Goal: Task Accomplishment & Management: Use online tool/utility

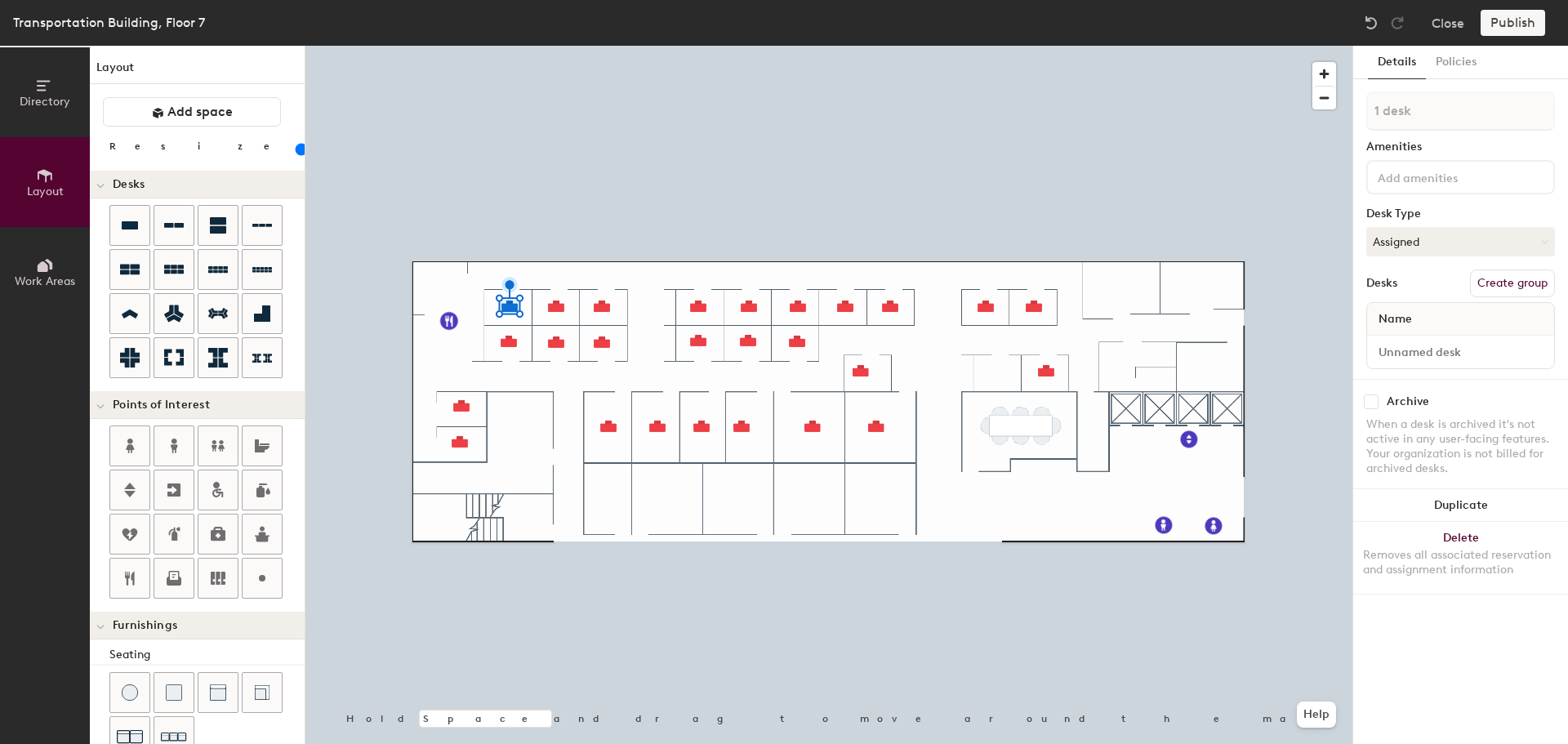
scroll to position [288, 0]
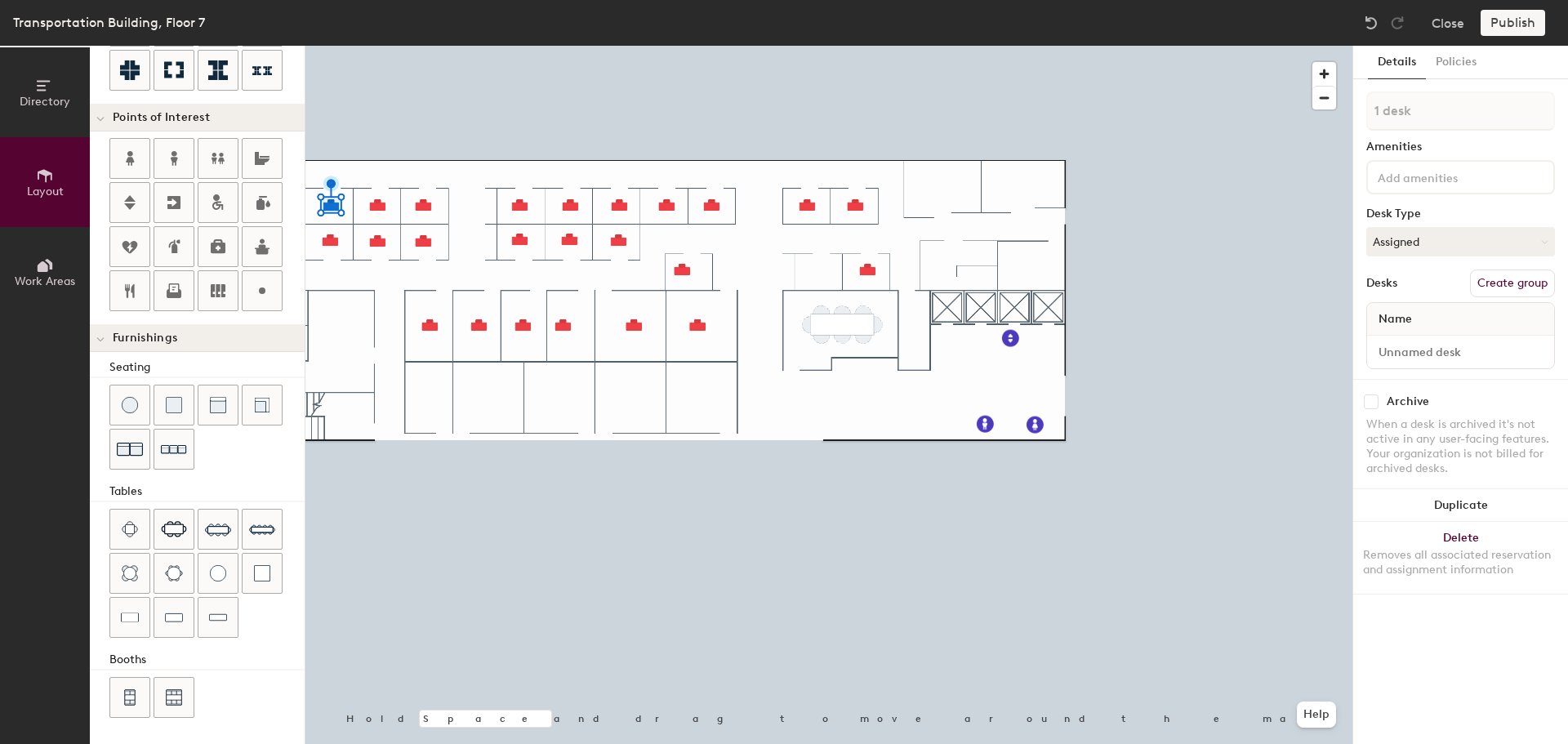
click at [54, 292] on button "Work Areas" at bounding box center [45, 271] width 90 height 90
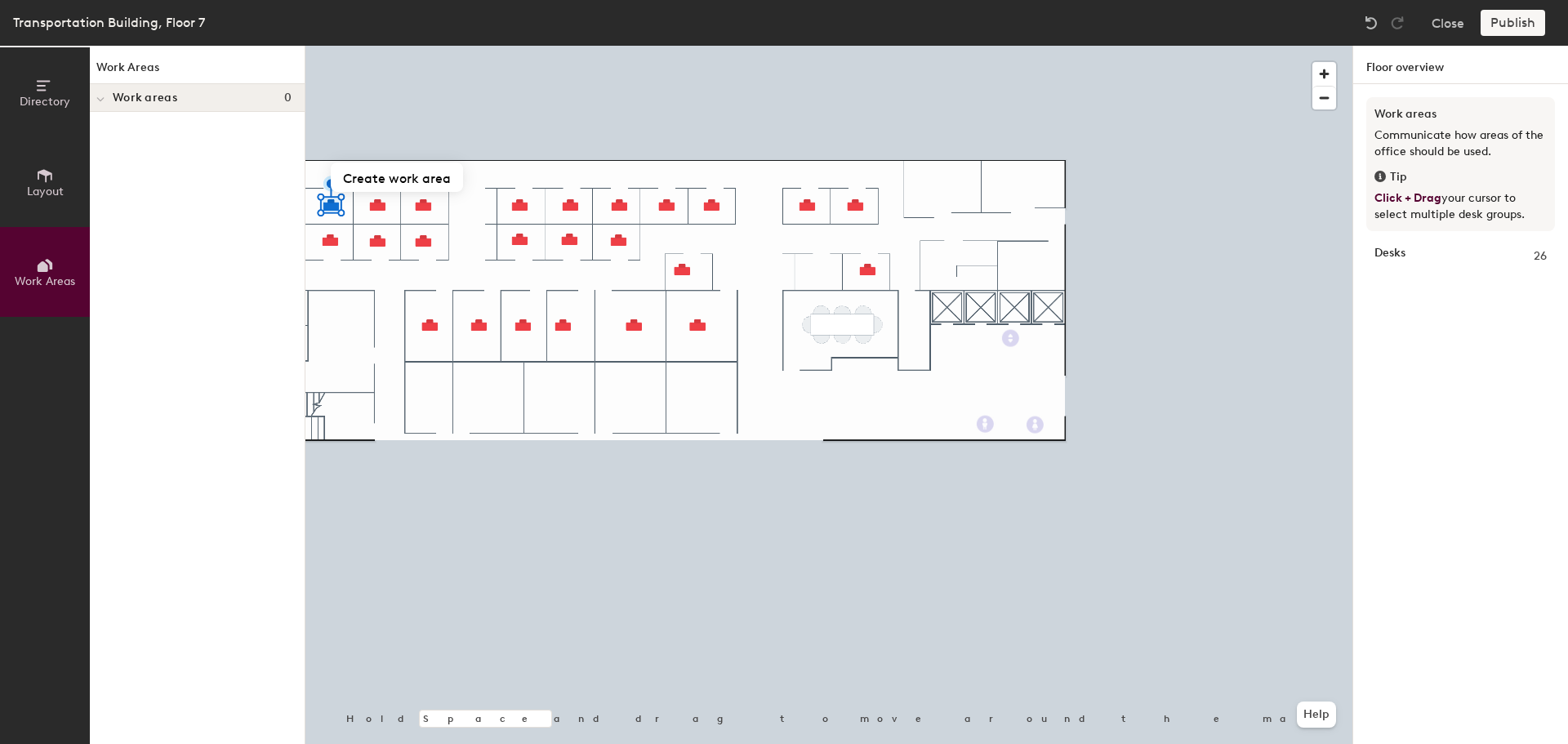
click at [102, 106] on div at bounding box center [100, 100] width 8 height 18
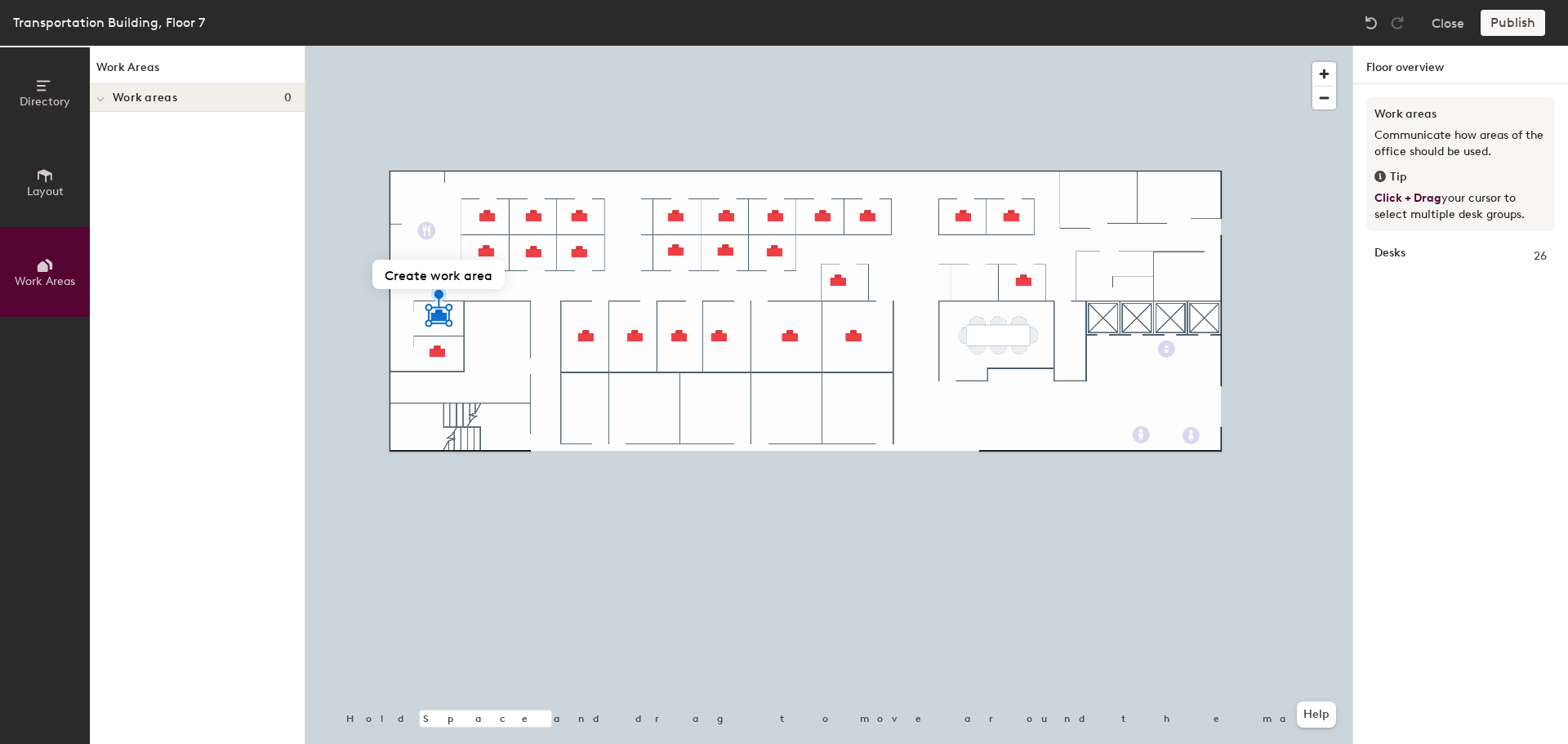
click at [46, 192] on span "Layout" at bounding box center [45, 191] width 37 height 14
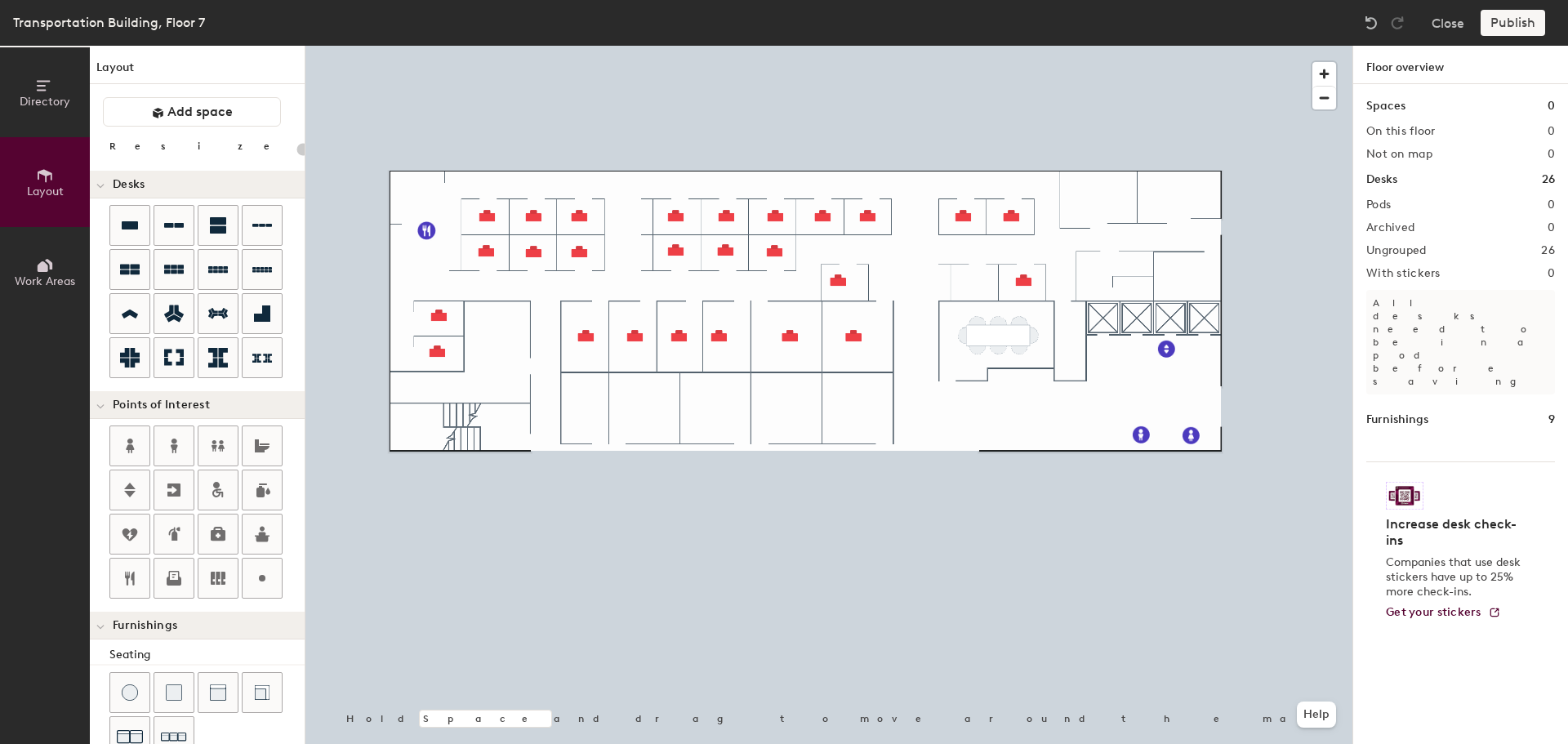
type input "100"
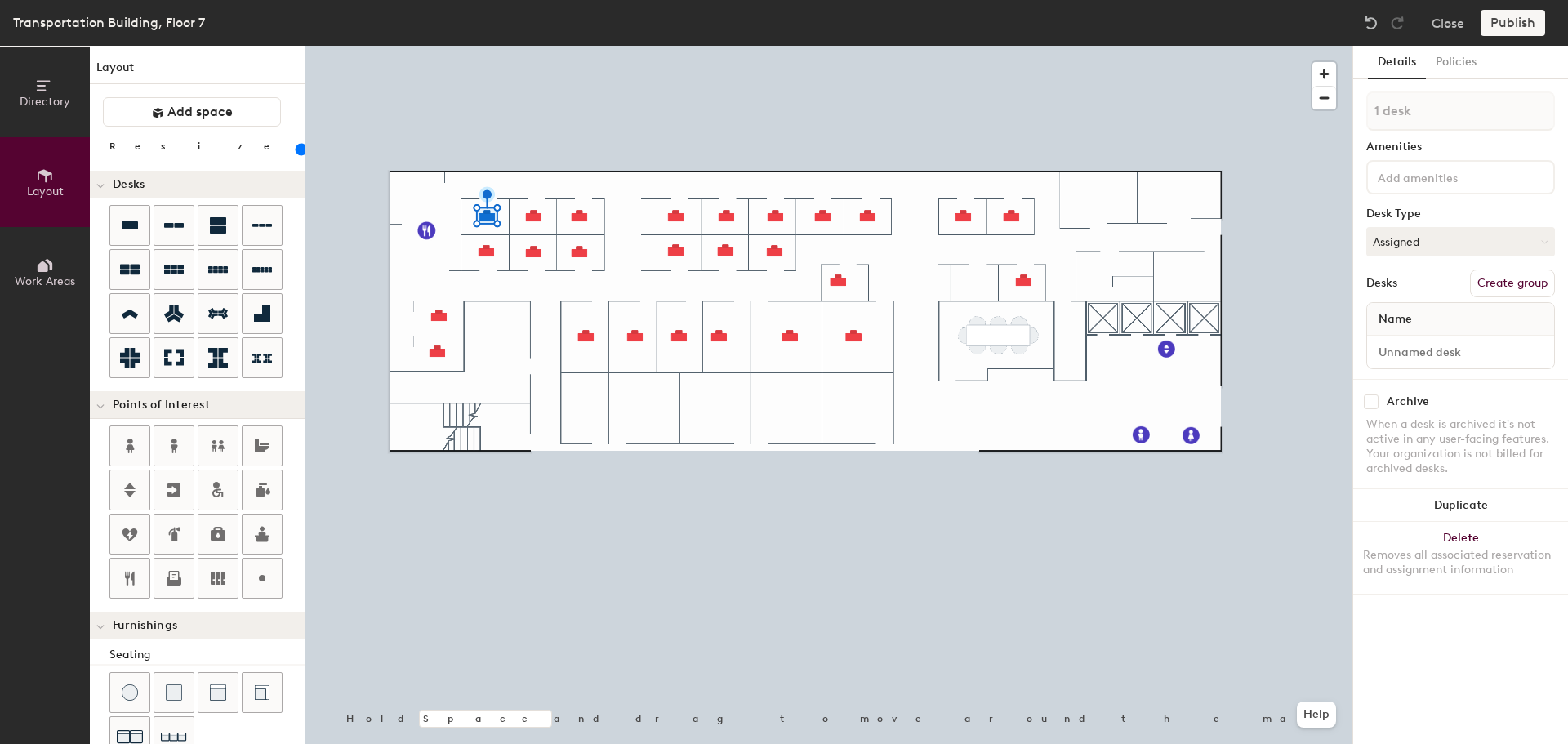
click at [1499, 288] on button "Create group" at bounding box center [1511, 283] width 85 height 27
click at [1499, 288] on button "Ungroup" at bounding box center [1524, 283] width 59 height 27
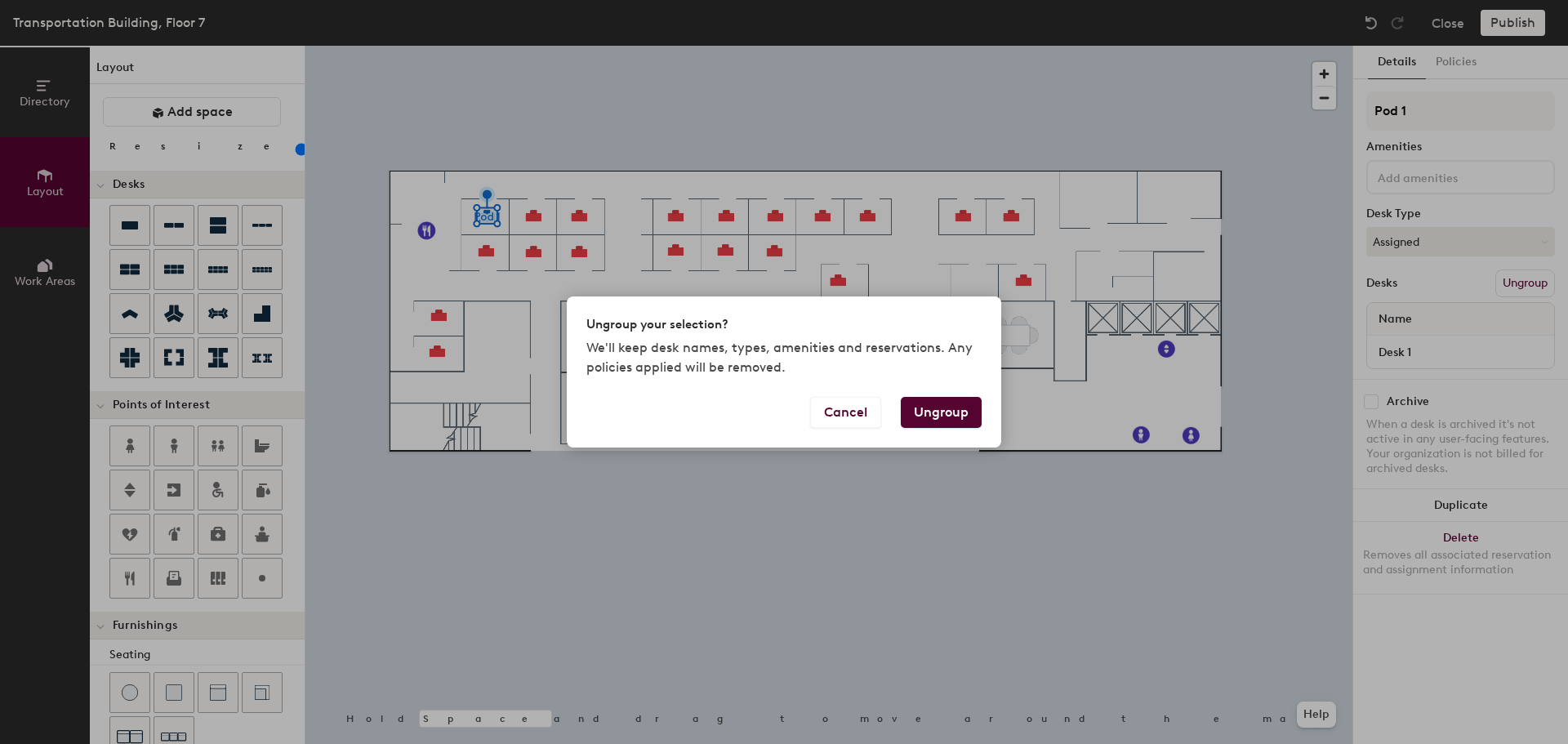
click at [931, 417] on button "Ungroup" at bounding box center [941, 412] width 80 height 31
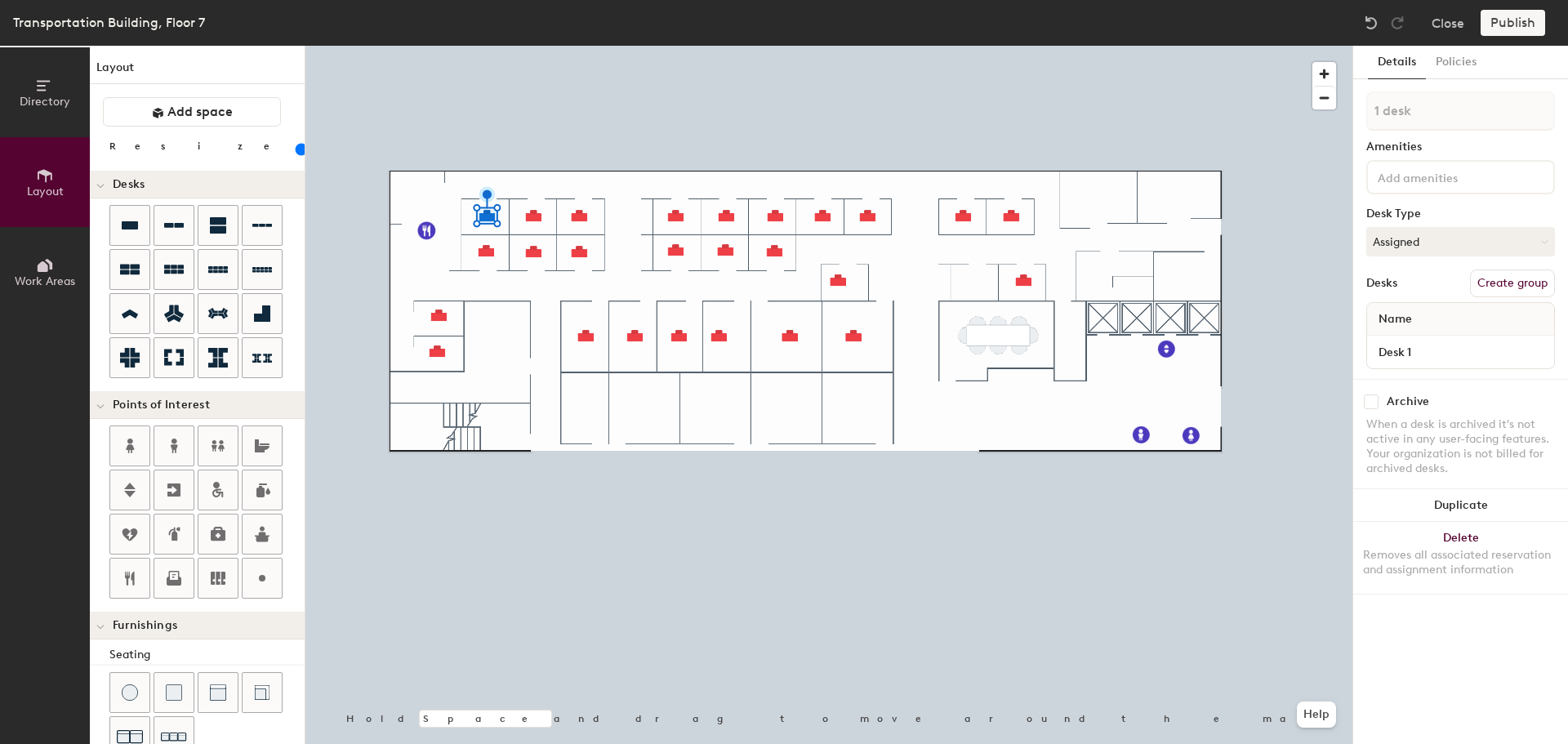
type input "2 desks"
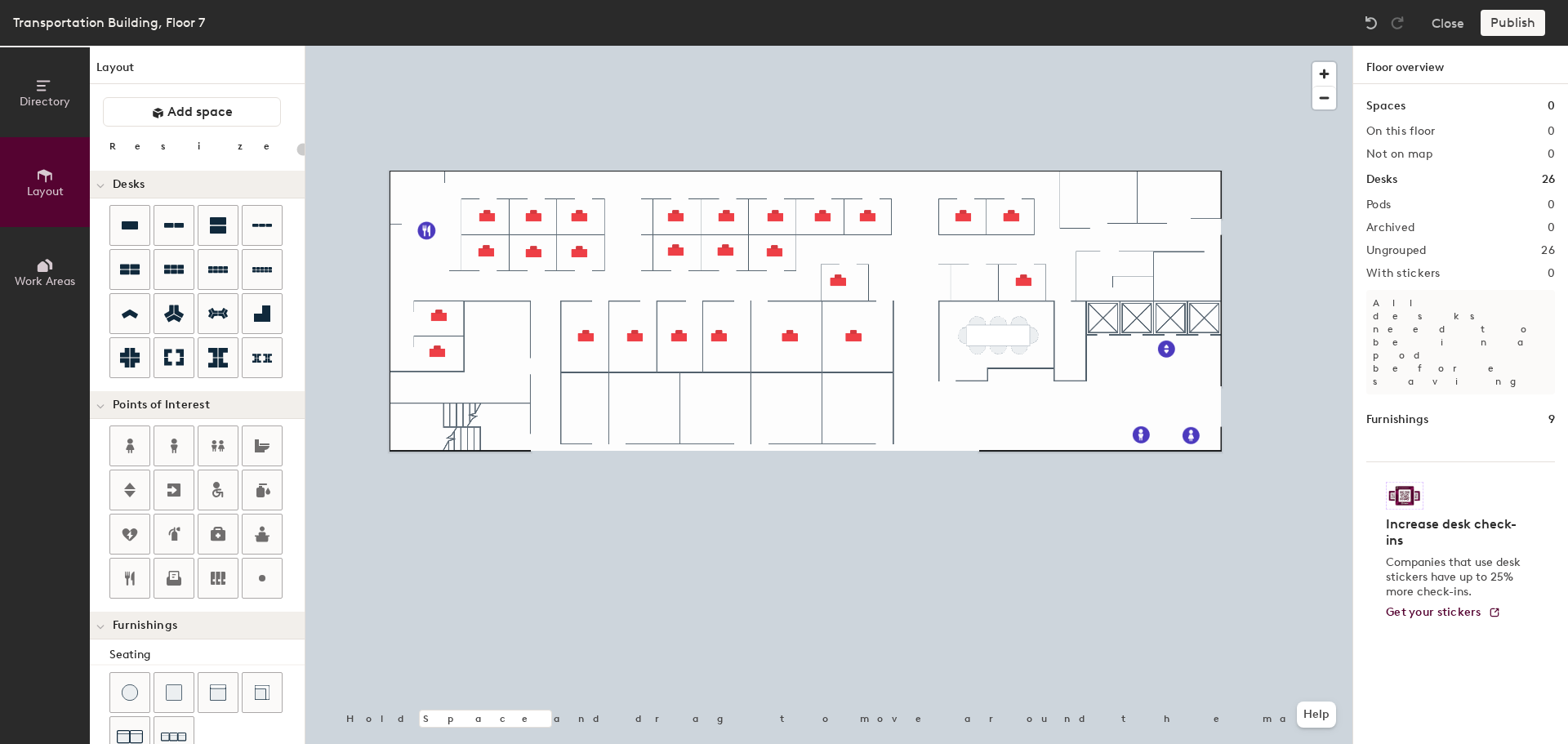
type input "100"
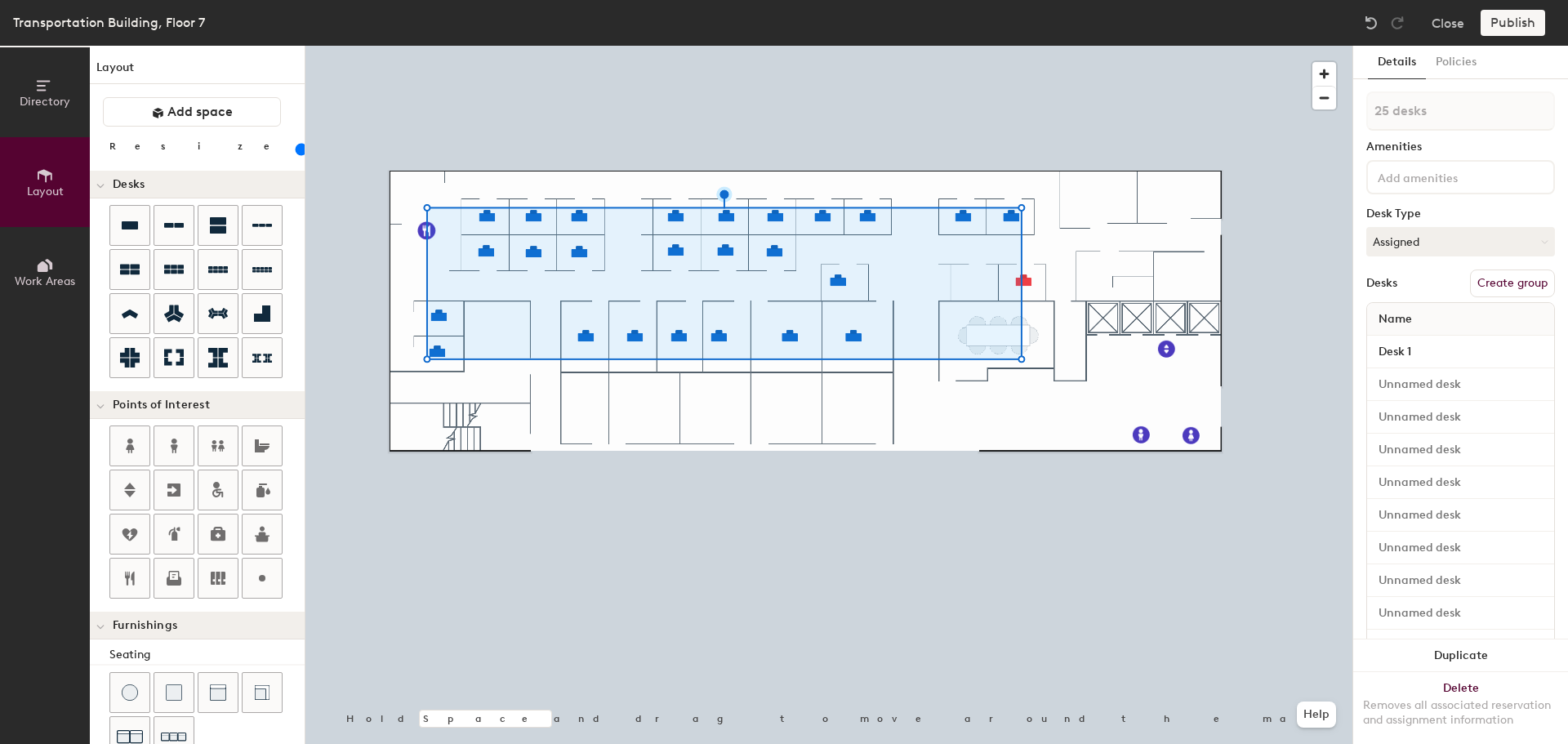
type input "26 desks"
click at [1478, 286] on button "Create group" at bounding box center [1511, 283] width 85 height 27
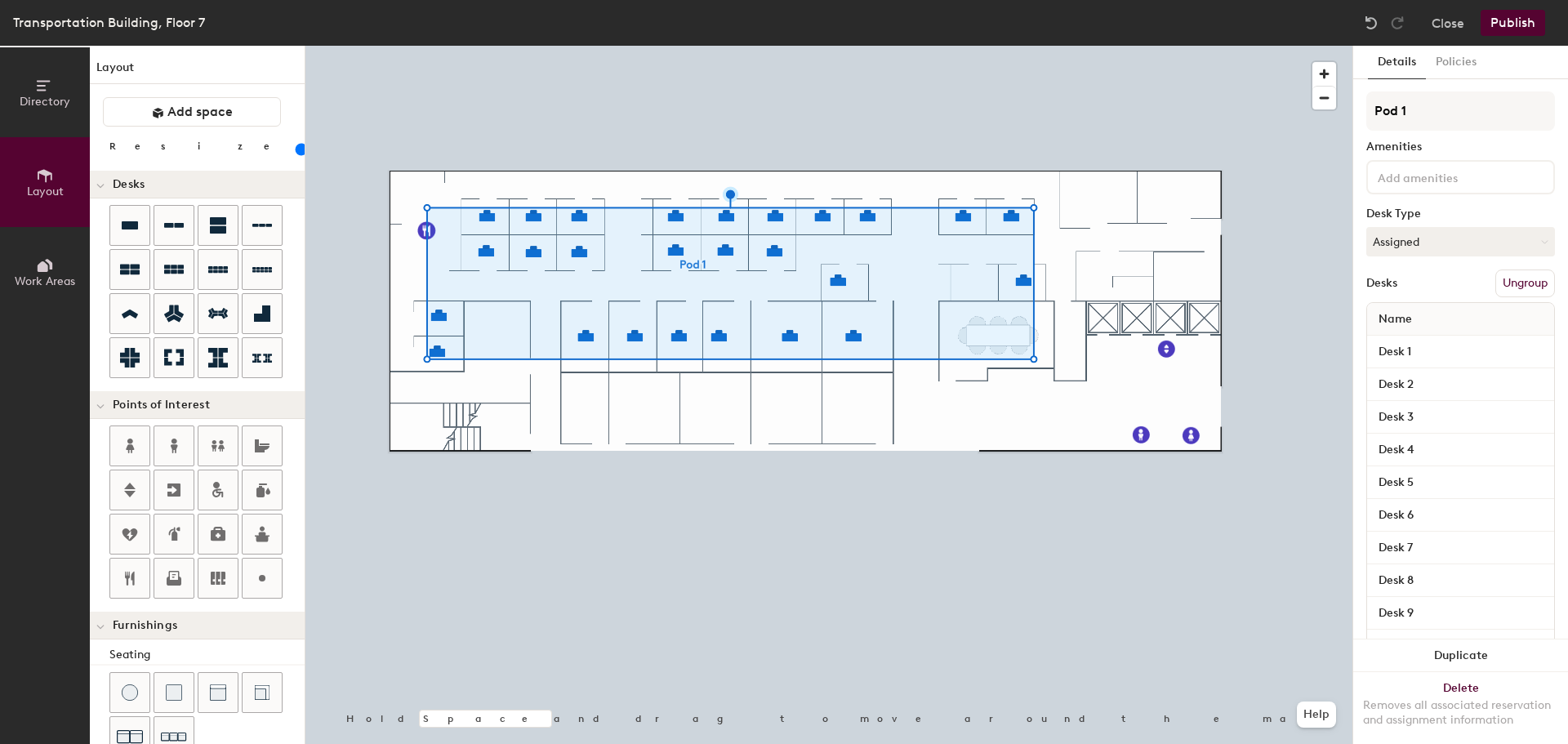
type input "Pod 1executed and enc. done"
type input "MNIT DOT"
click at [1549, 197] on div "Details Policies MNIT DOT Amenities Desk Type Assigned Desks Ungroup Name Desk …" at bounding box center [1460, 395] width 215 height 698
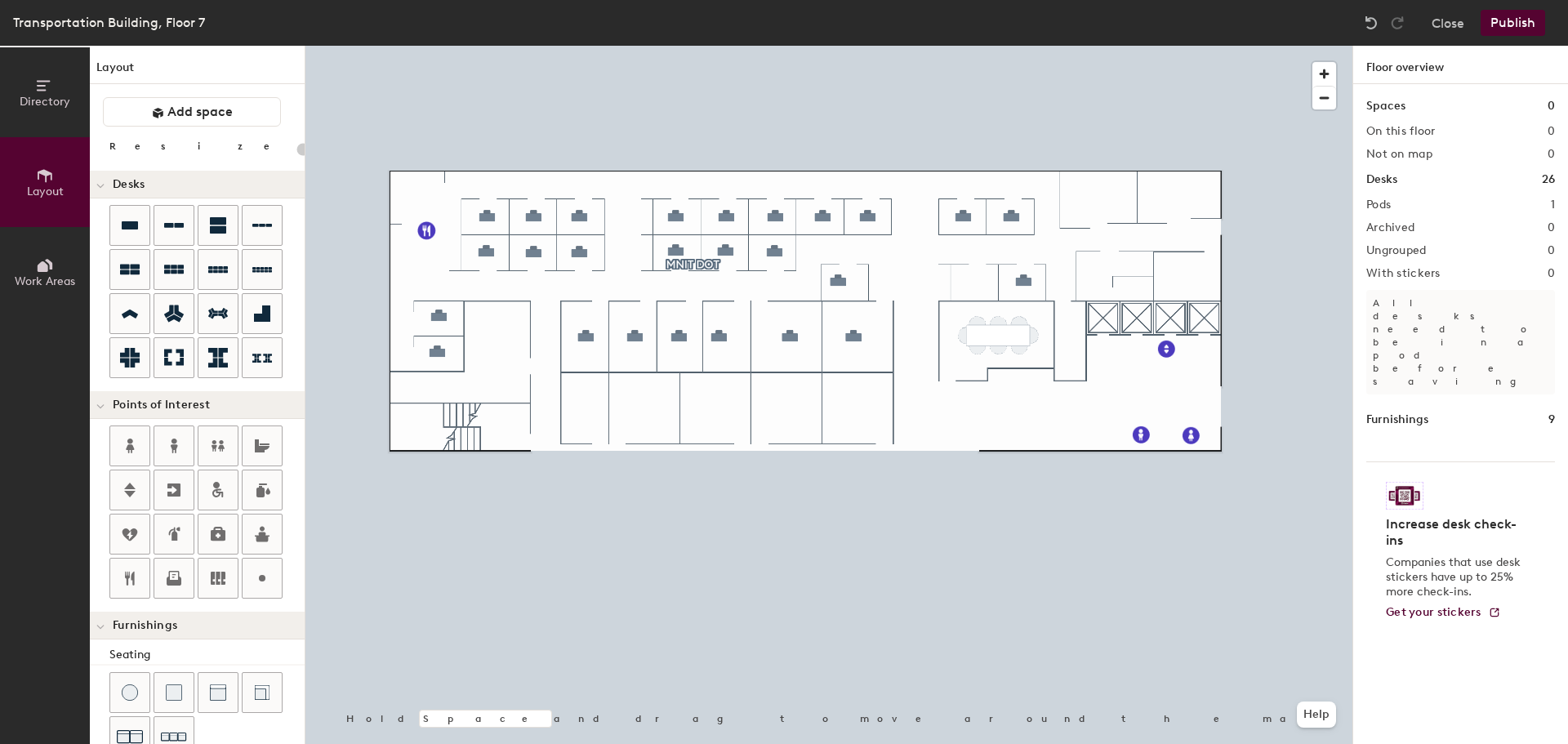
type input "20"
click at [37, 106] on span "Directory" at bounding box center [44, 101] width 50 height 14
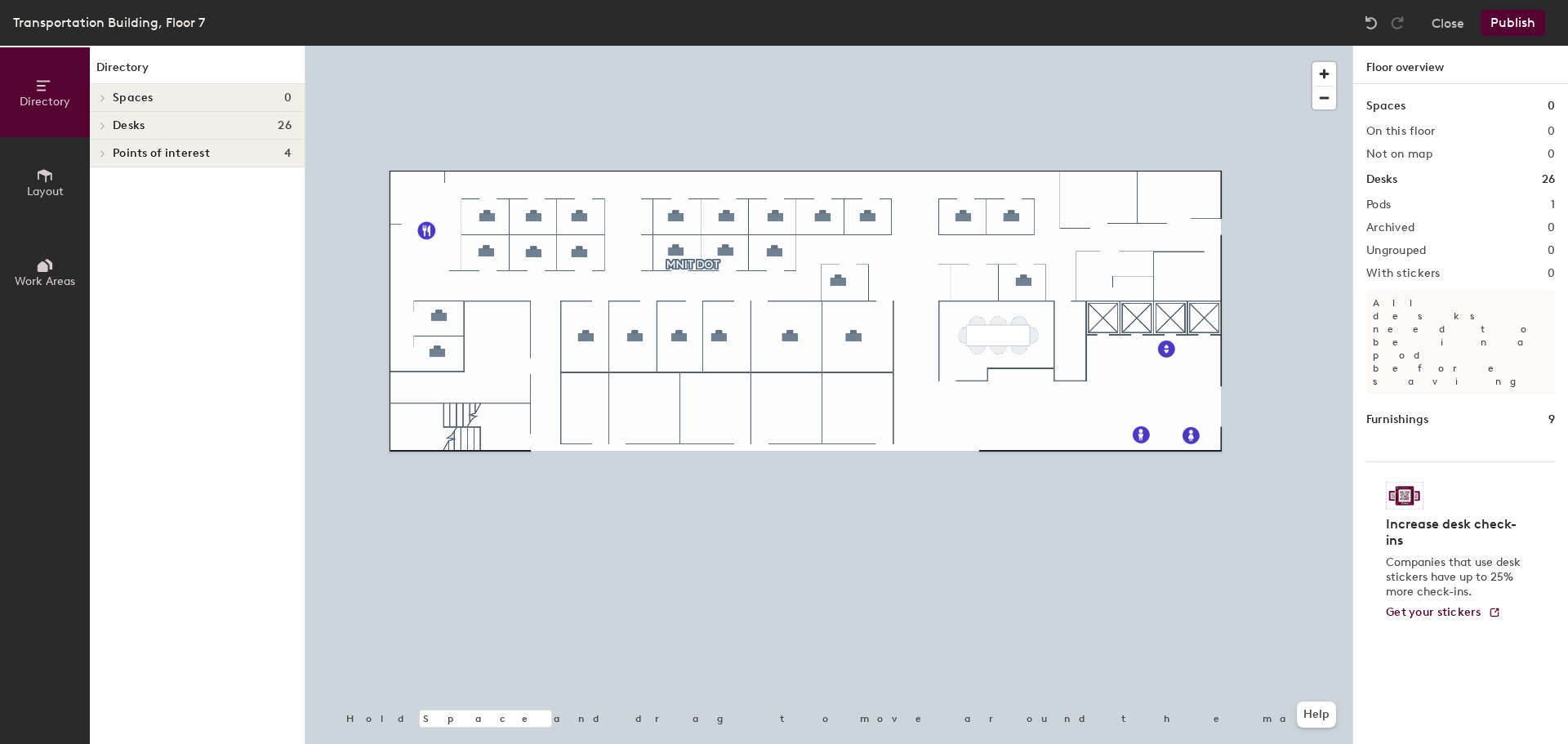
click at [37, 173] on icon at bounding box center [45, 175] width 18 height 18
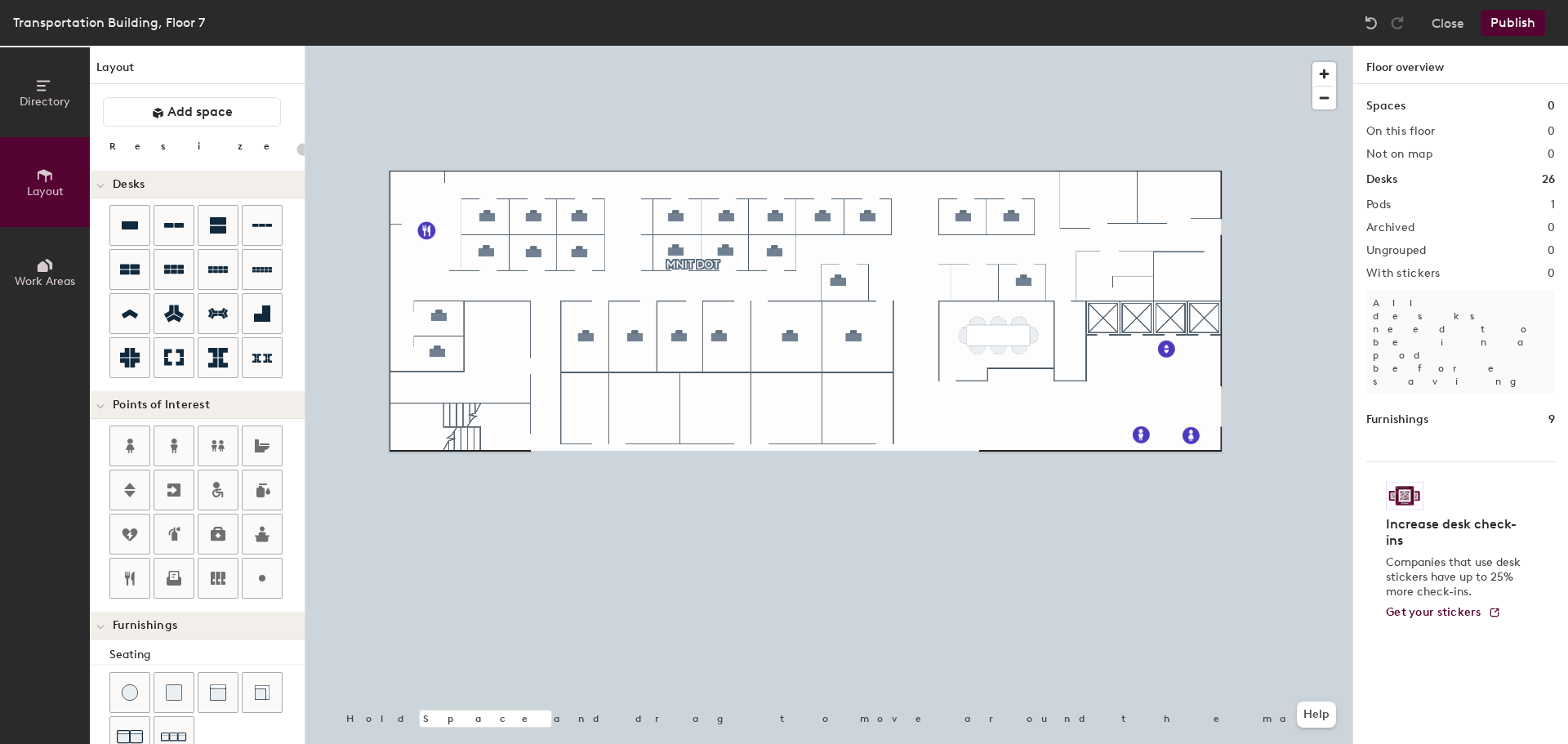
click at [40, 109] on button "Directory" at bounding box center [45, 92] width 90 height 90
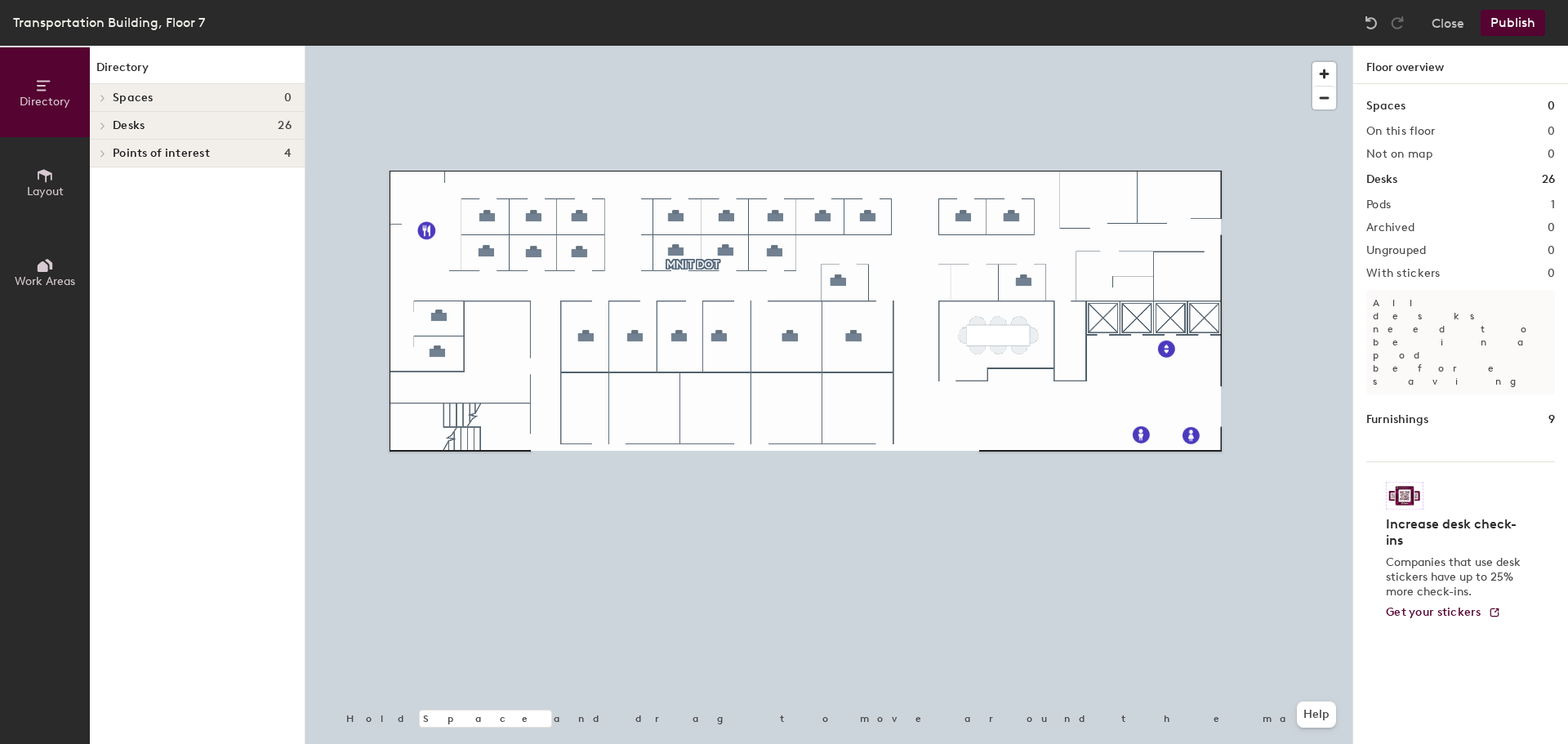
click at [103, 123] on icon at bounding box center [102, 125] width 6 height 8
click at [107, 188] on div at bounding box center [100, 180] width 21 height 27
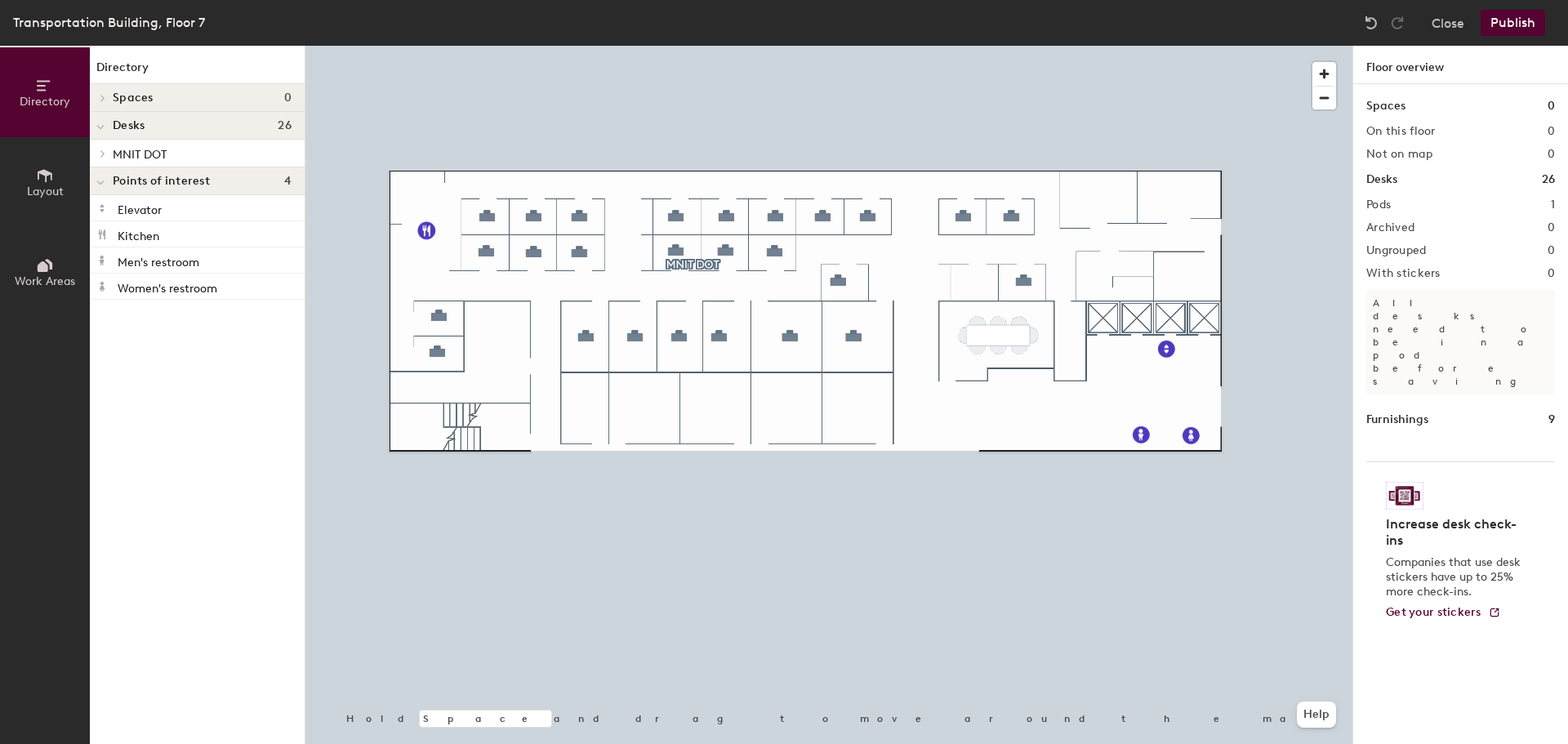
click at [100, 98] on icon at bounding box center [102, 98] width 6 height 8
click at [103, 97] on icon at bounding box center [100, 99] width 8 height 6
click at [48, 186] on span "Layout" at bounding box center [45, 191] width 37 height 14
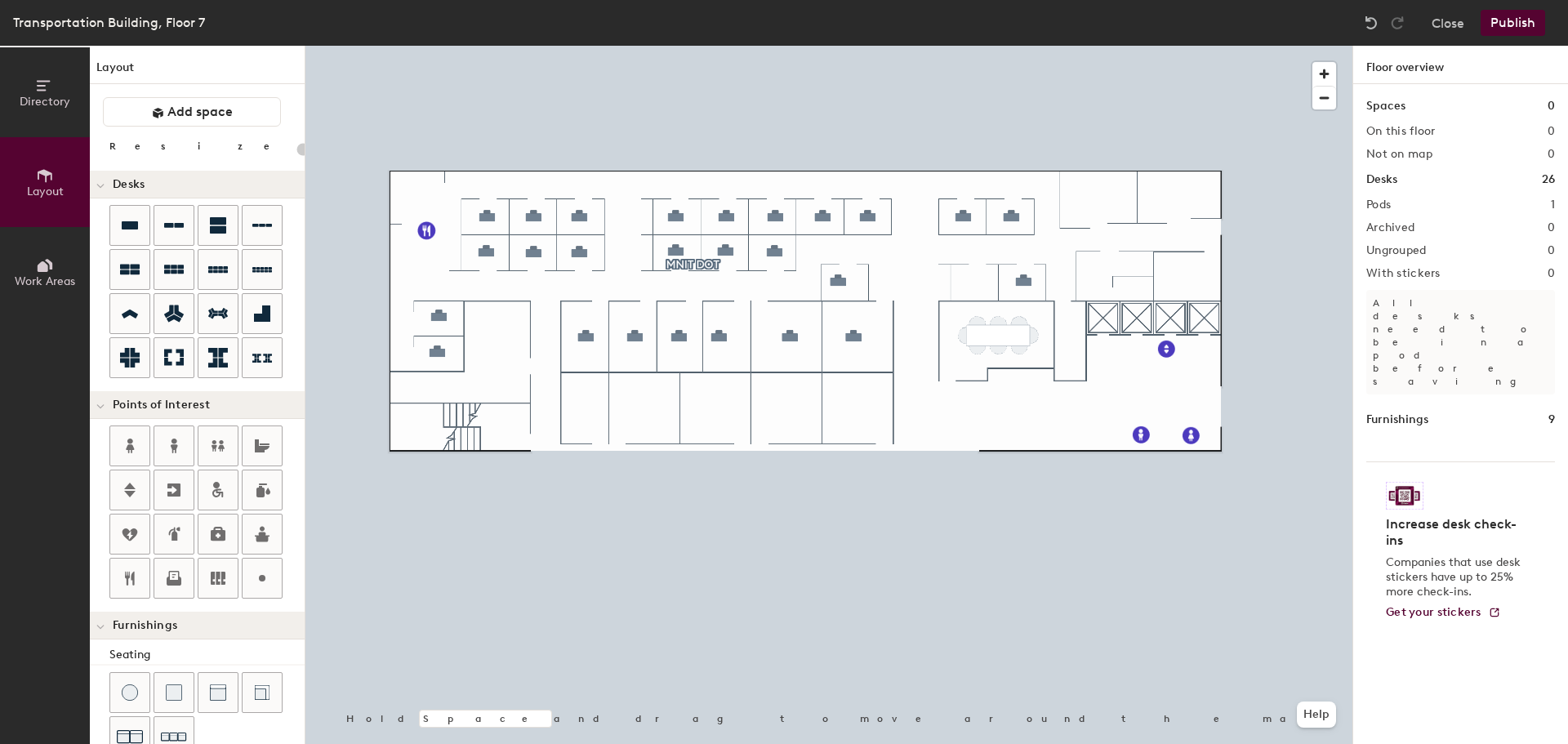
type input "100"
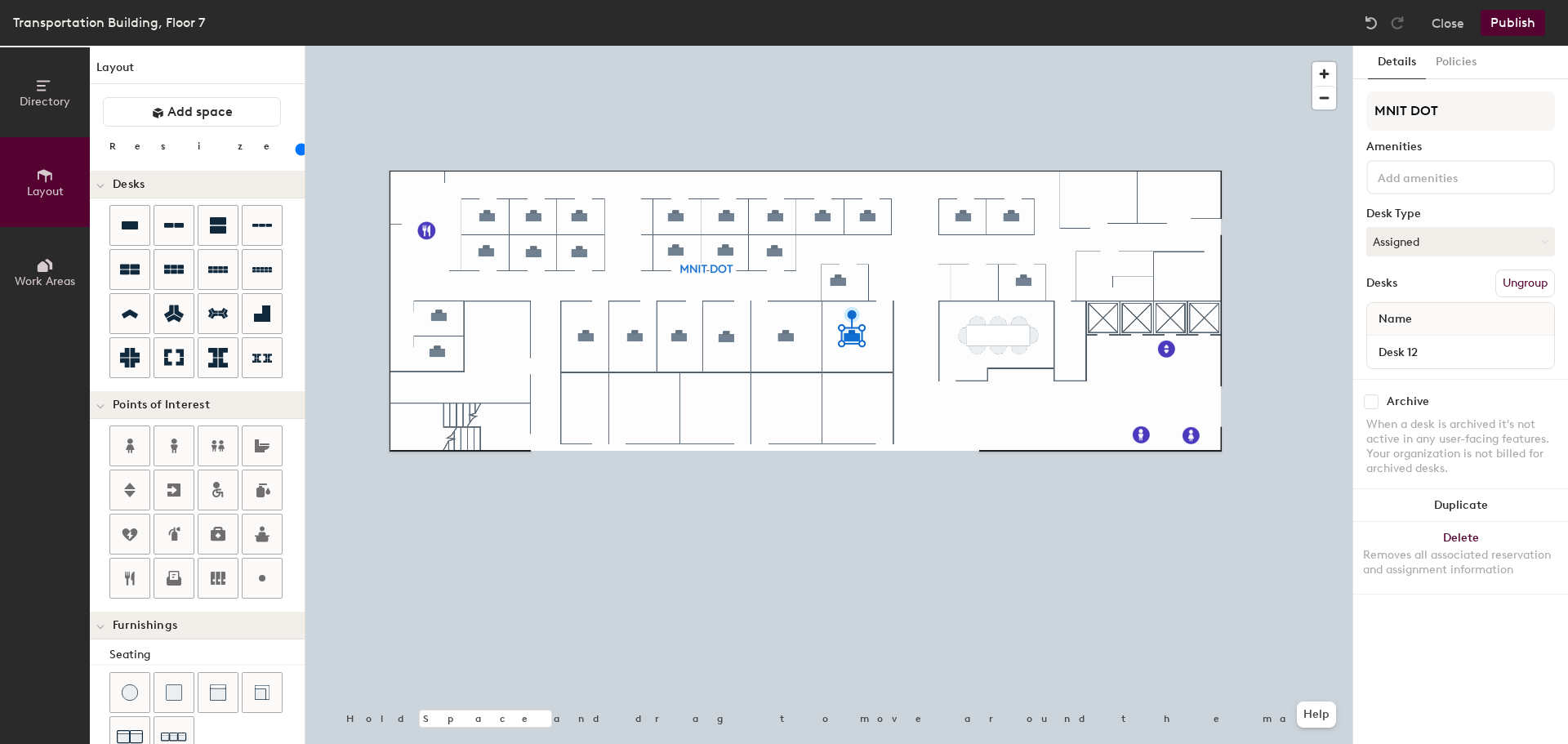
click at [487, 46] on div at bounding box center [828, 46] width 1046 height 0
click at [1426, 349] on input "Desk 1" at bounding box center [1459, 352] width 180 height 23
type input "7-3"
click at [1452, 352] on input "Desk 23" at bounding box center [1459, 352] width 180 height 23
type input "7-1"
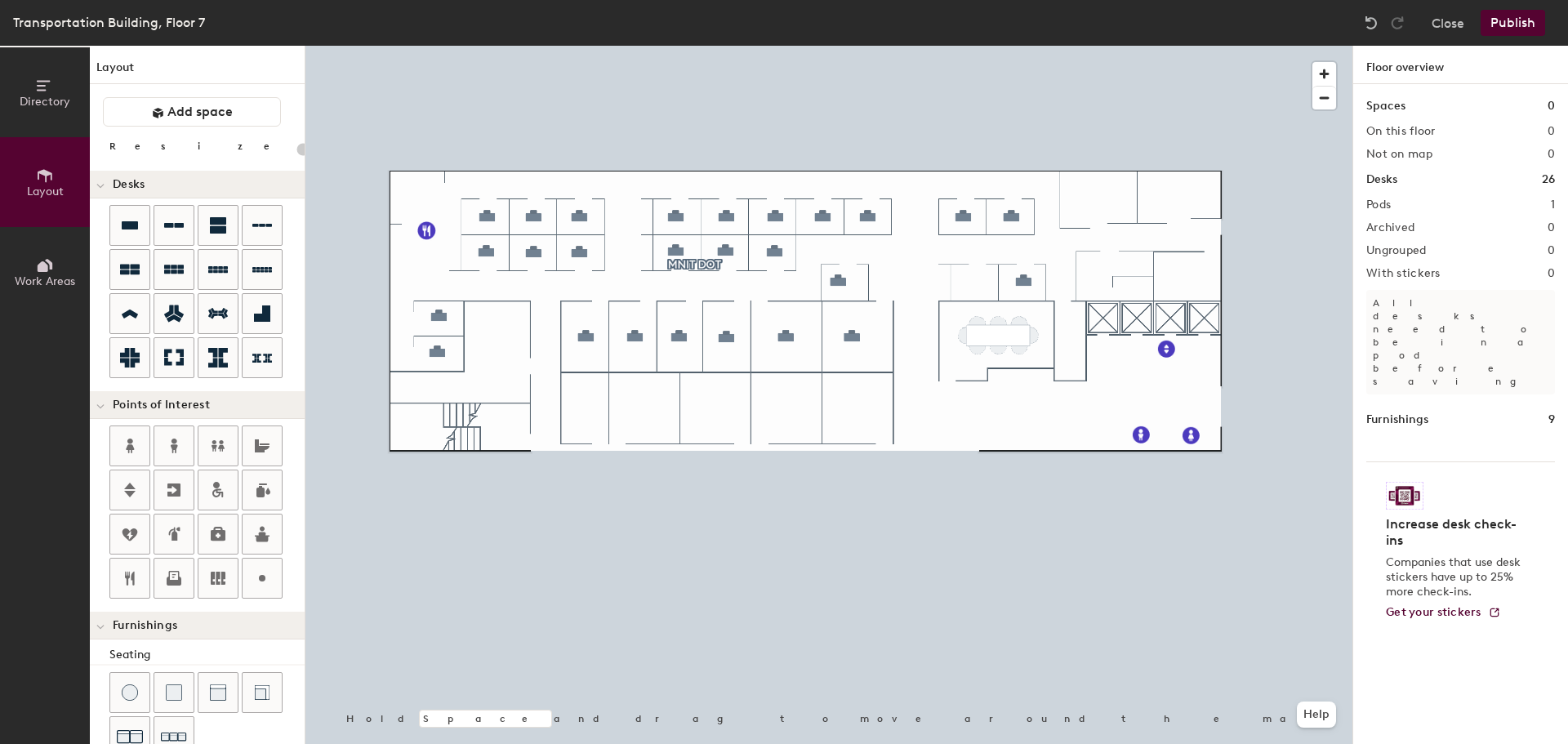
type input "100"
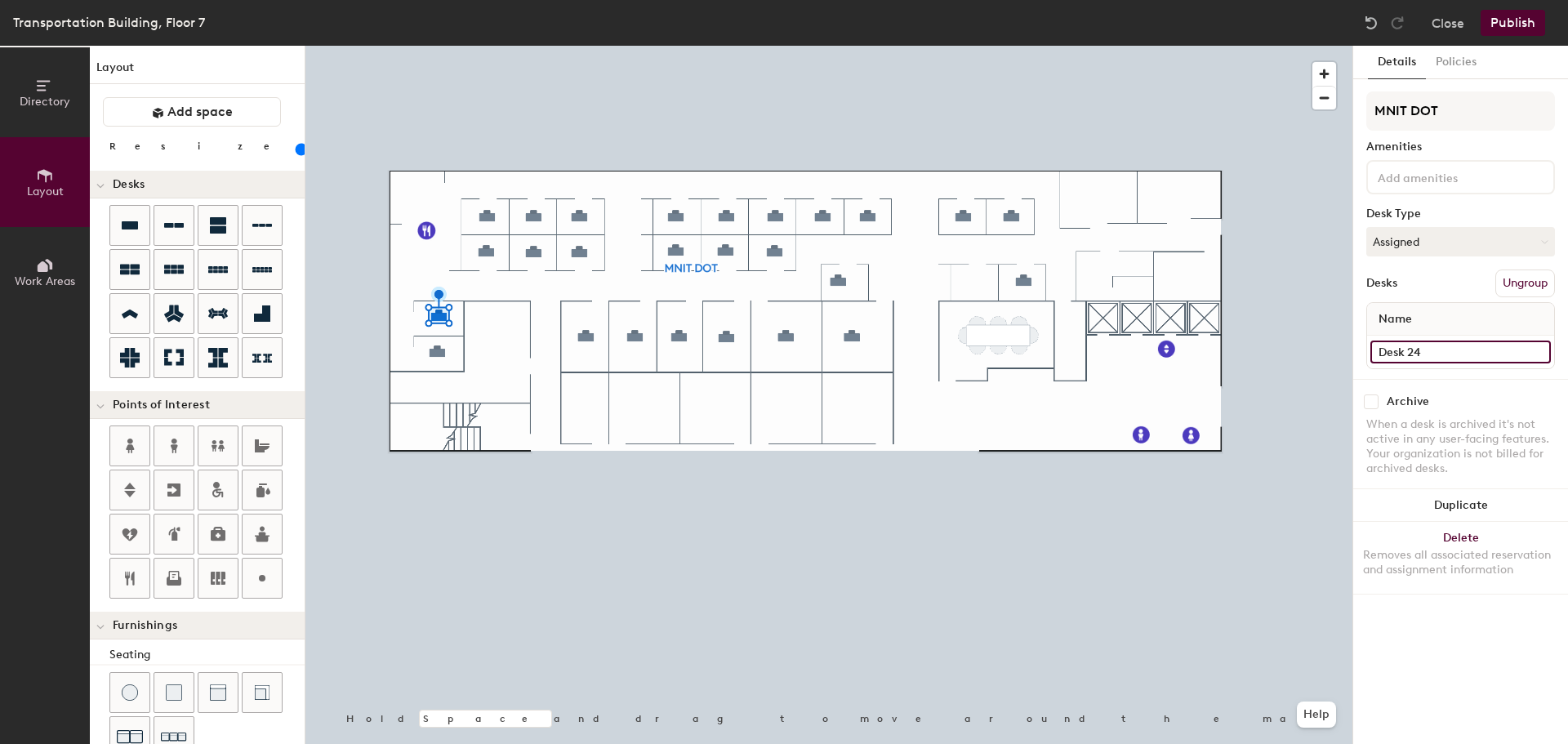
click at [1453, 351] on input "Desk 24" at bounding box center [1459, 352] width 180 height 23
type input "7-2"
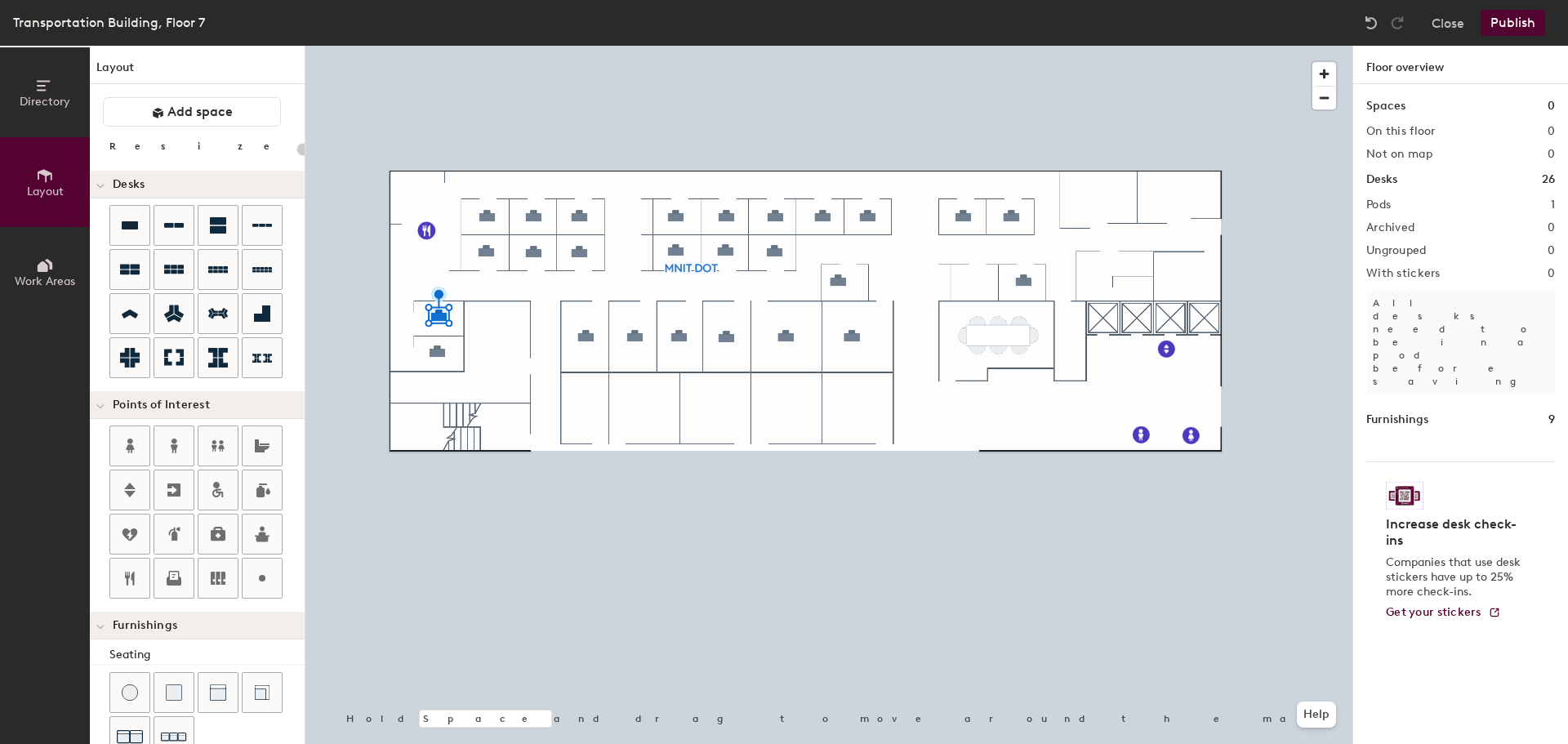
type input "100"
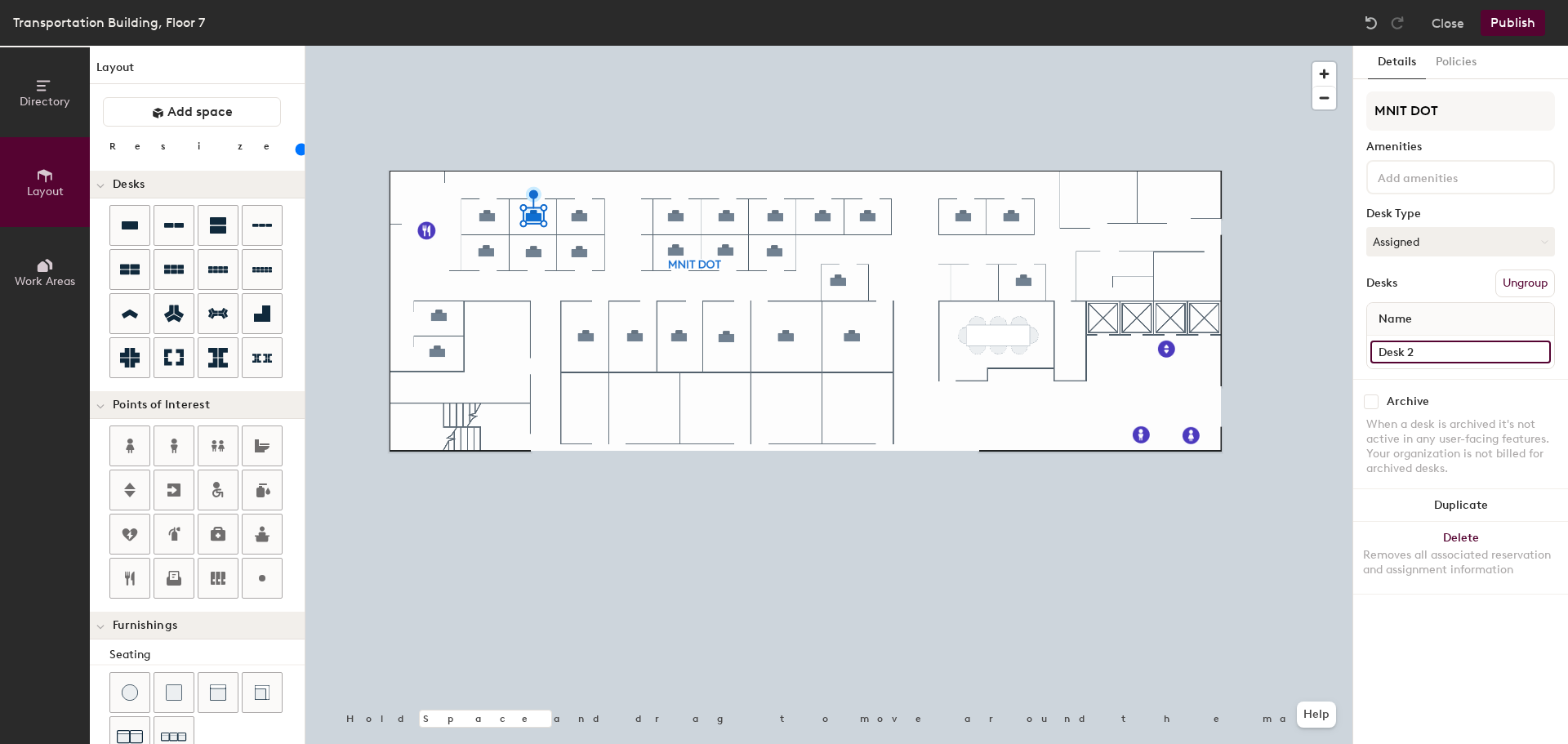
click at [1428, 352] on input "Desk 2" at bounding box center [1459, 352] width 180 height 23
type input "7-4"
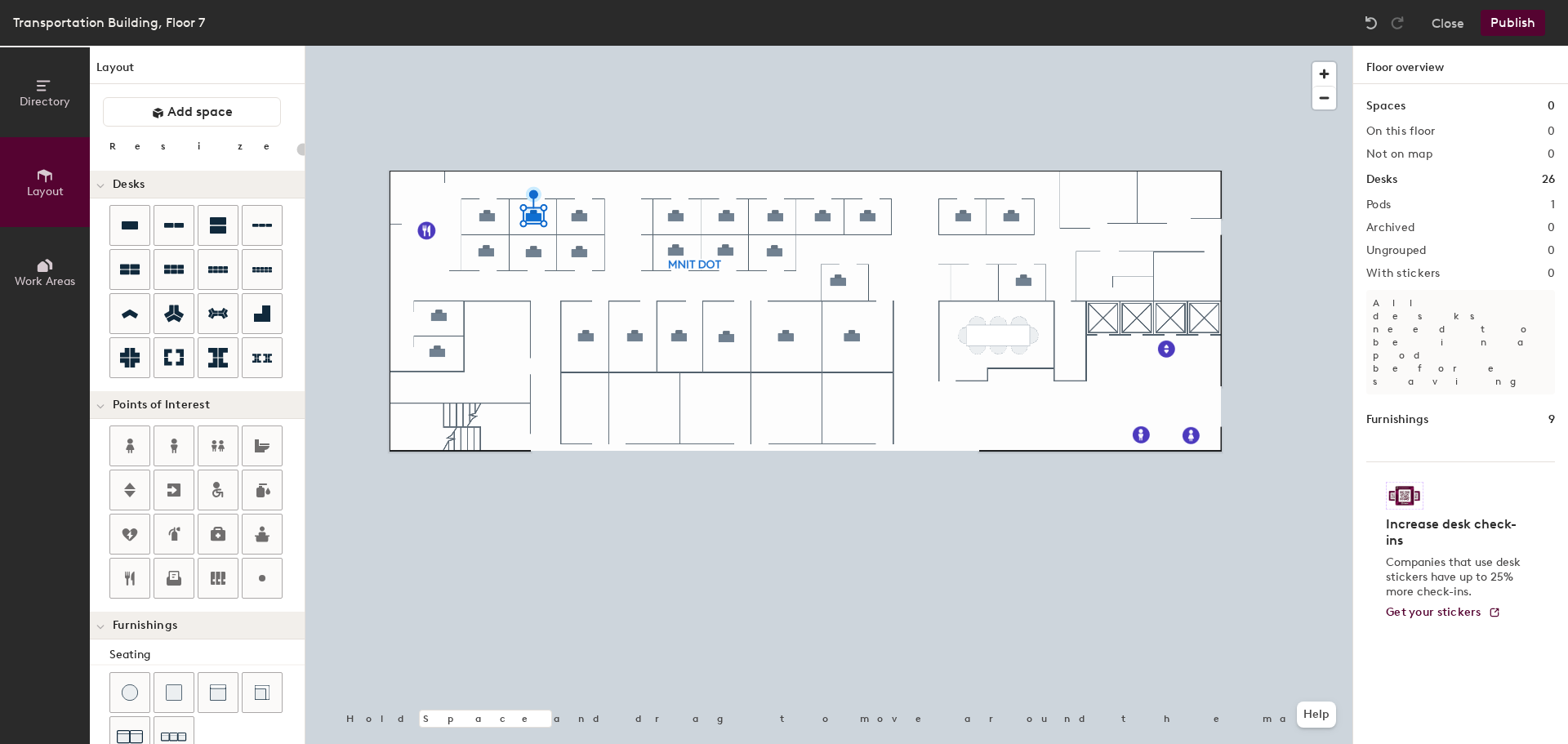
type input "100"
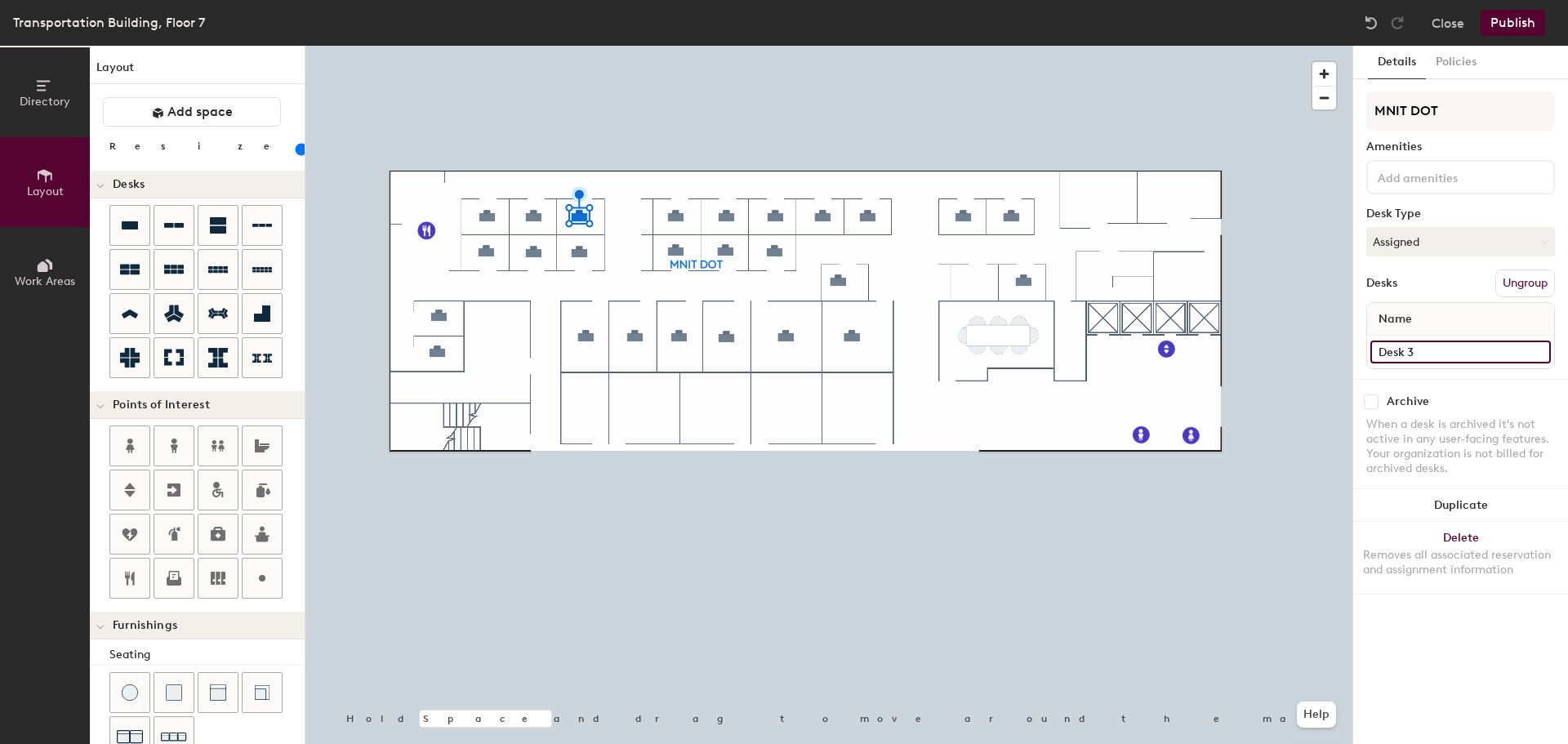
click at [1447, 343] on input "Desk 3" at bounding box center [1459, 352] width 180 height 23
type input "7-5"
click at [1435, 345] on input "Desk 4" at bounding box center [1459, 352] width 180 height 23
type input "7-6"
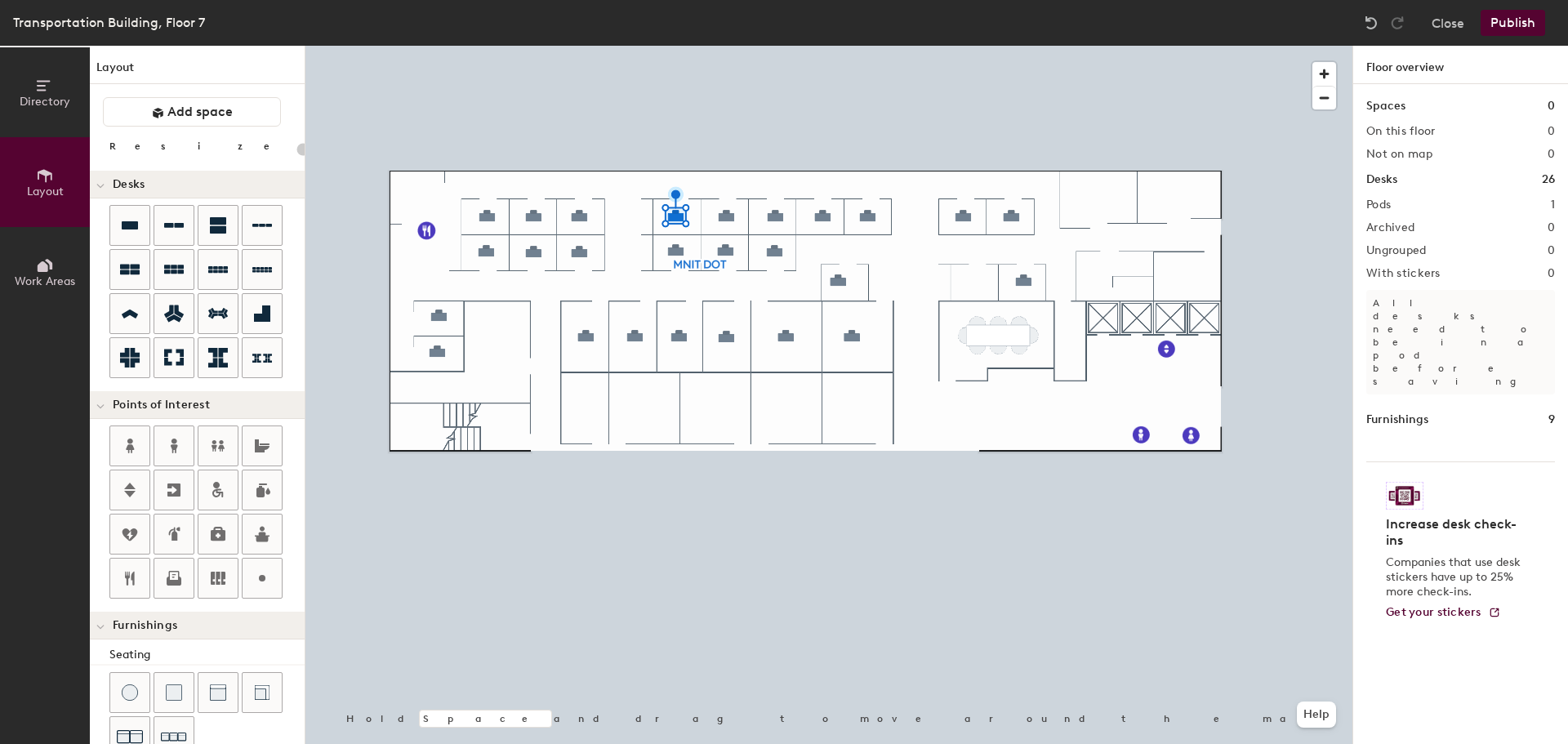
type input "100"
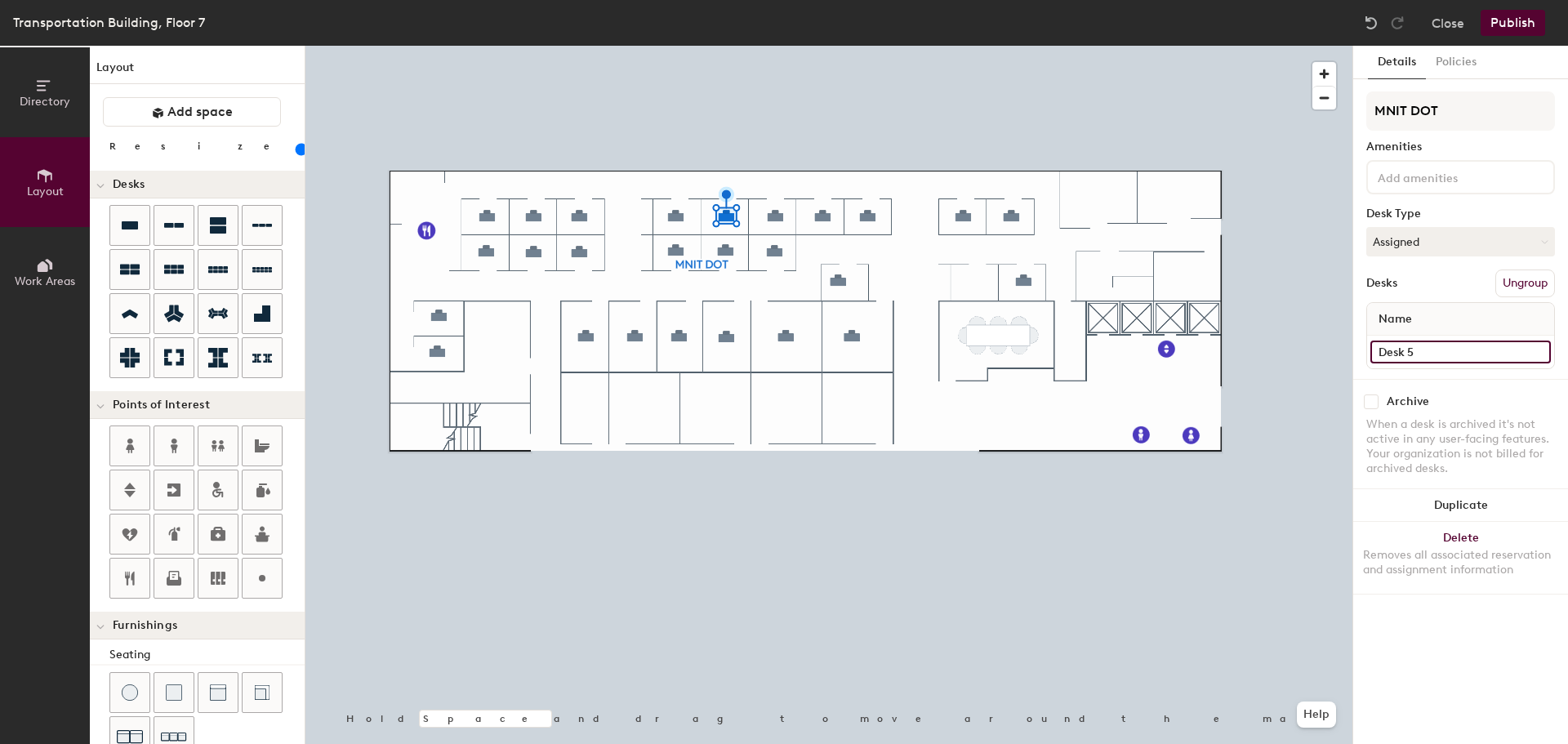
click at [1408, 349] on input "Desk 5" at bounding box center [1459, 352] width 180 height 23
type input "7-7"
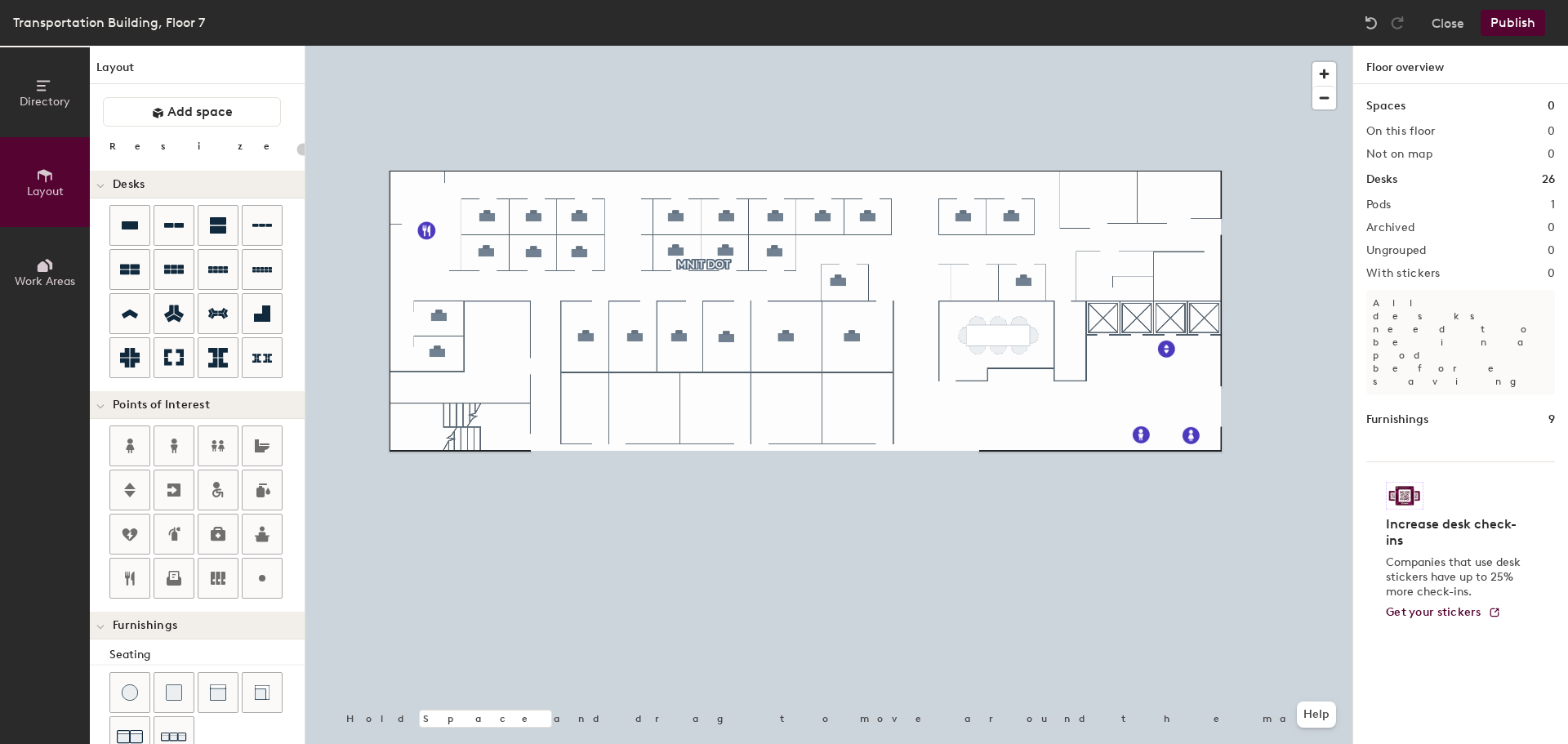
type input "100"
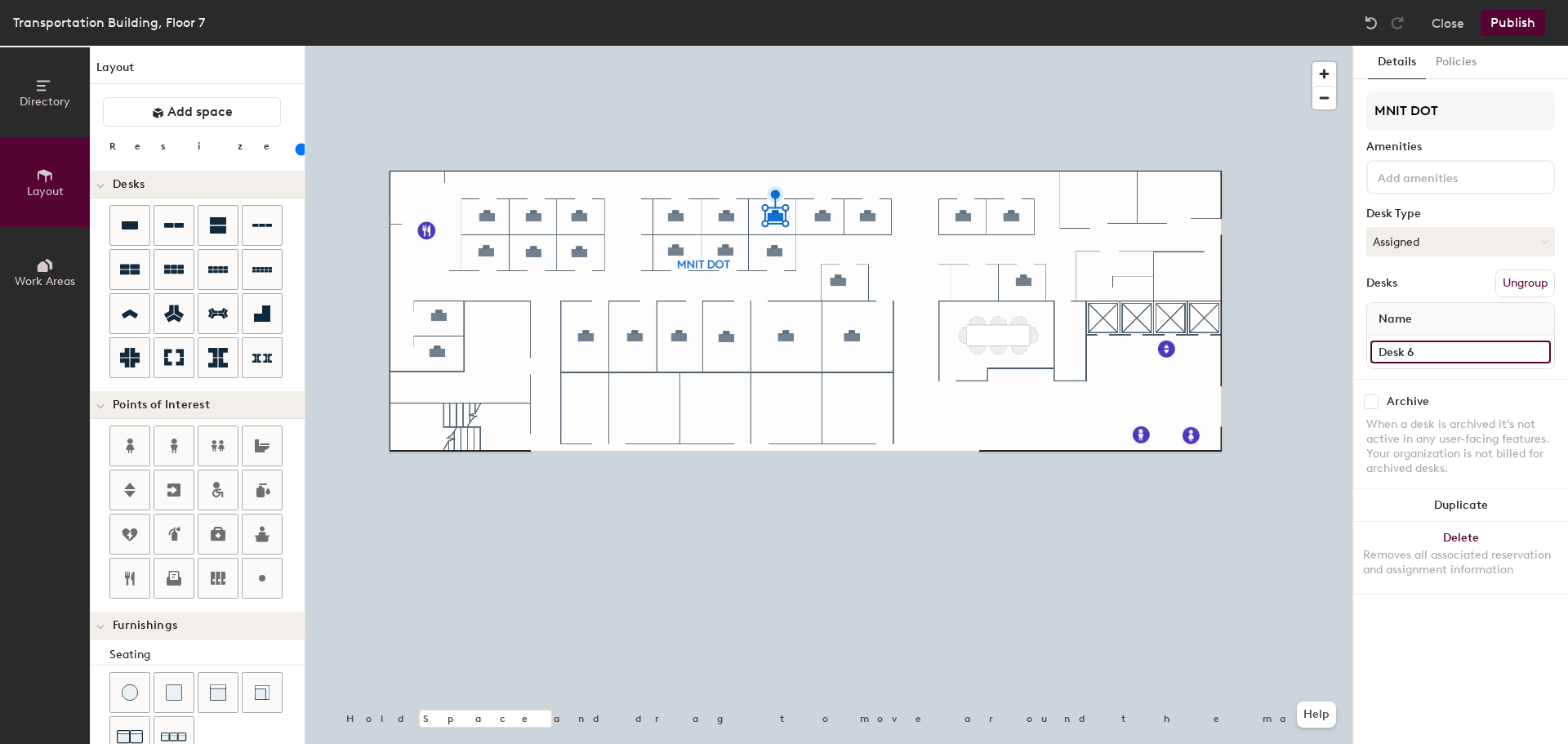
click at [1410, 354] on input "Desk 6" at bounding box center [1459, 352] width 180 height 23
type input "7-8"
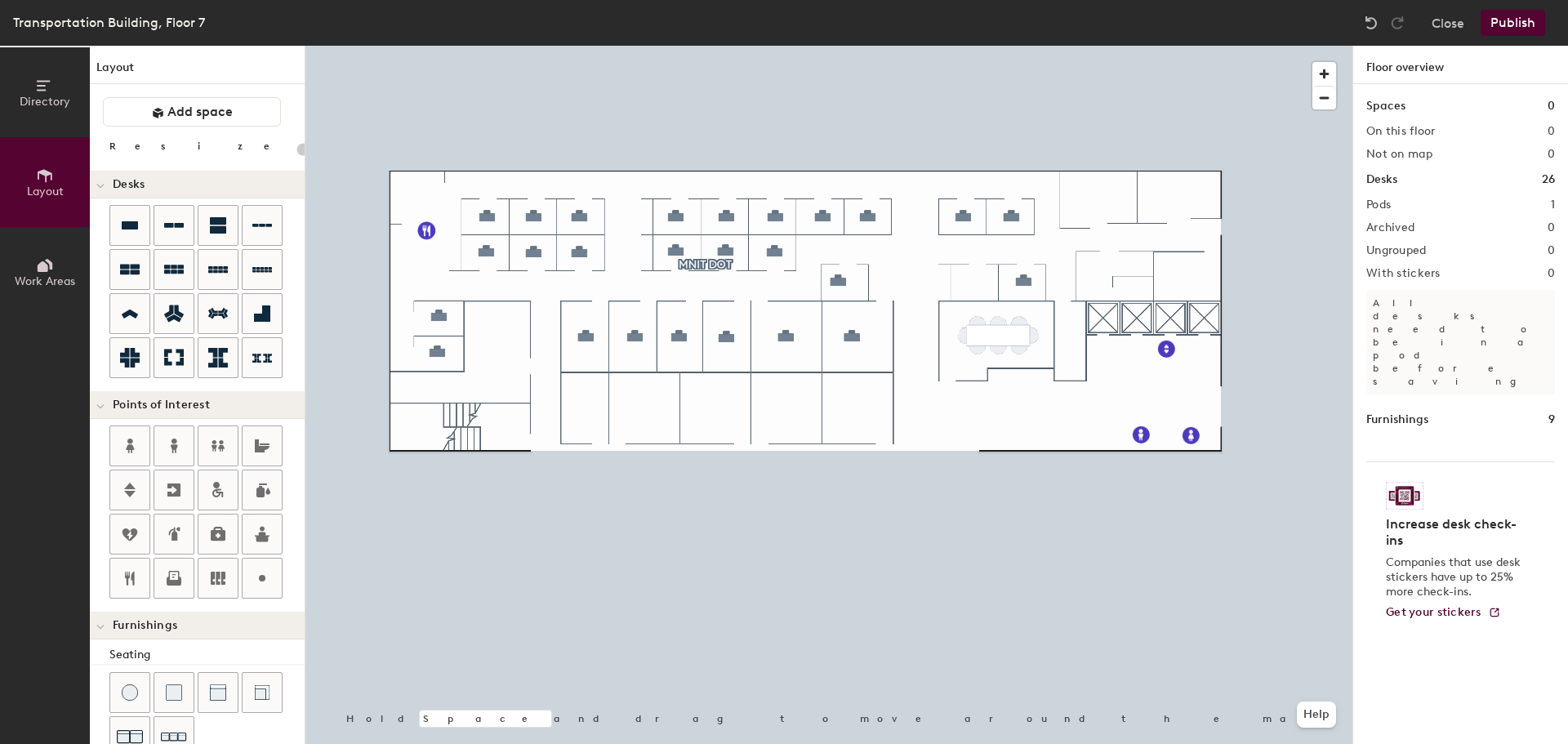
type input "100"
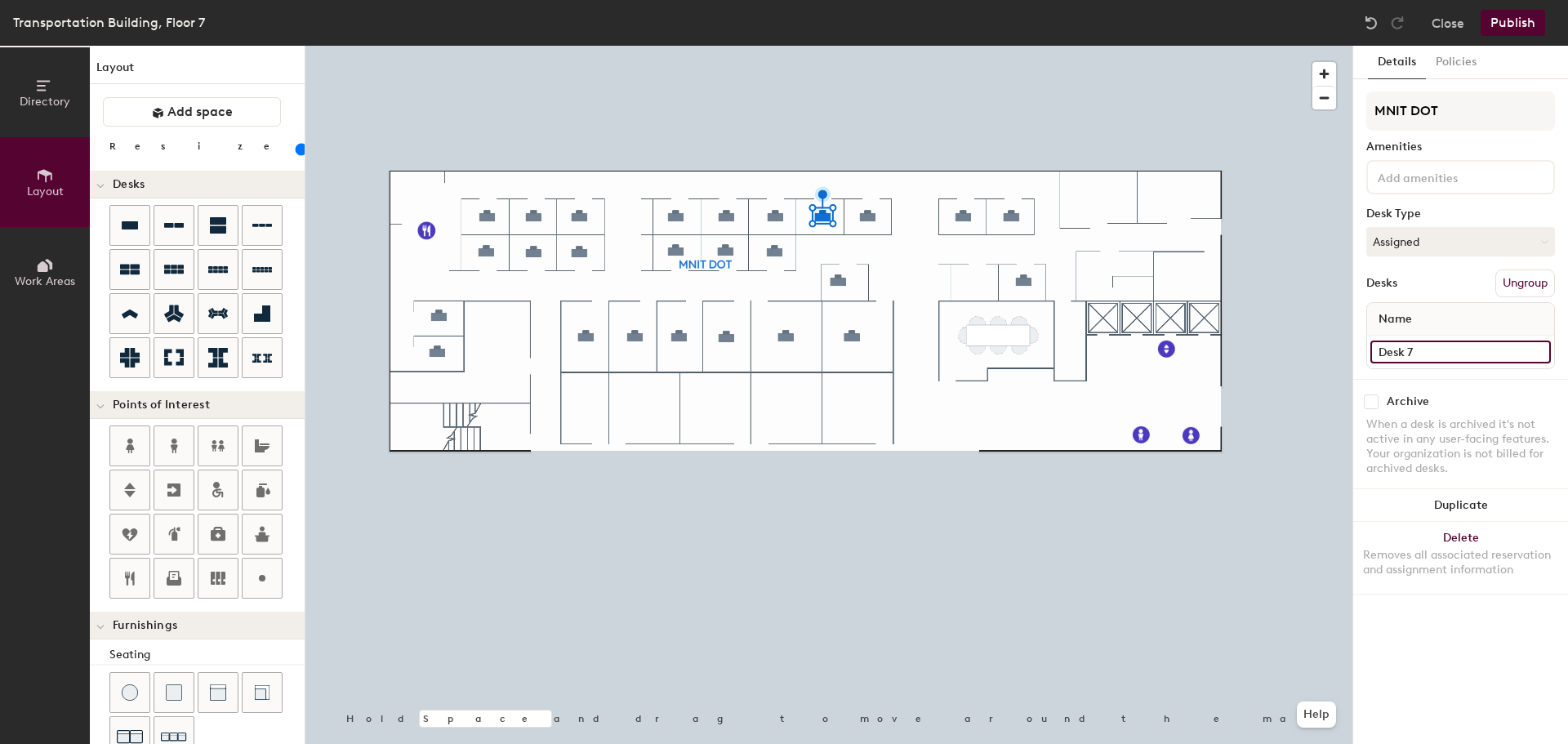
click at [1425, 349] on input "Desk 7" at bounding box center [1459, 352] width 180 height 23
click at [1402, 353] on input "7-7" at bounding box center [1459, 352] width 180 height 23
type input "7-9"
click at [1436, 351] on input "Desk 8" at bounding box center [1459, 352] width 180 height 23
type input "7-10"
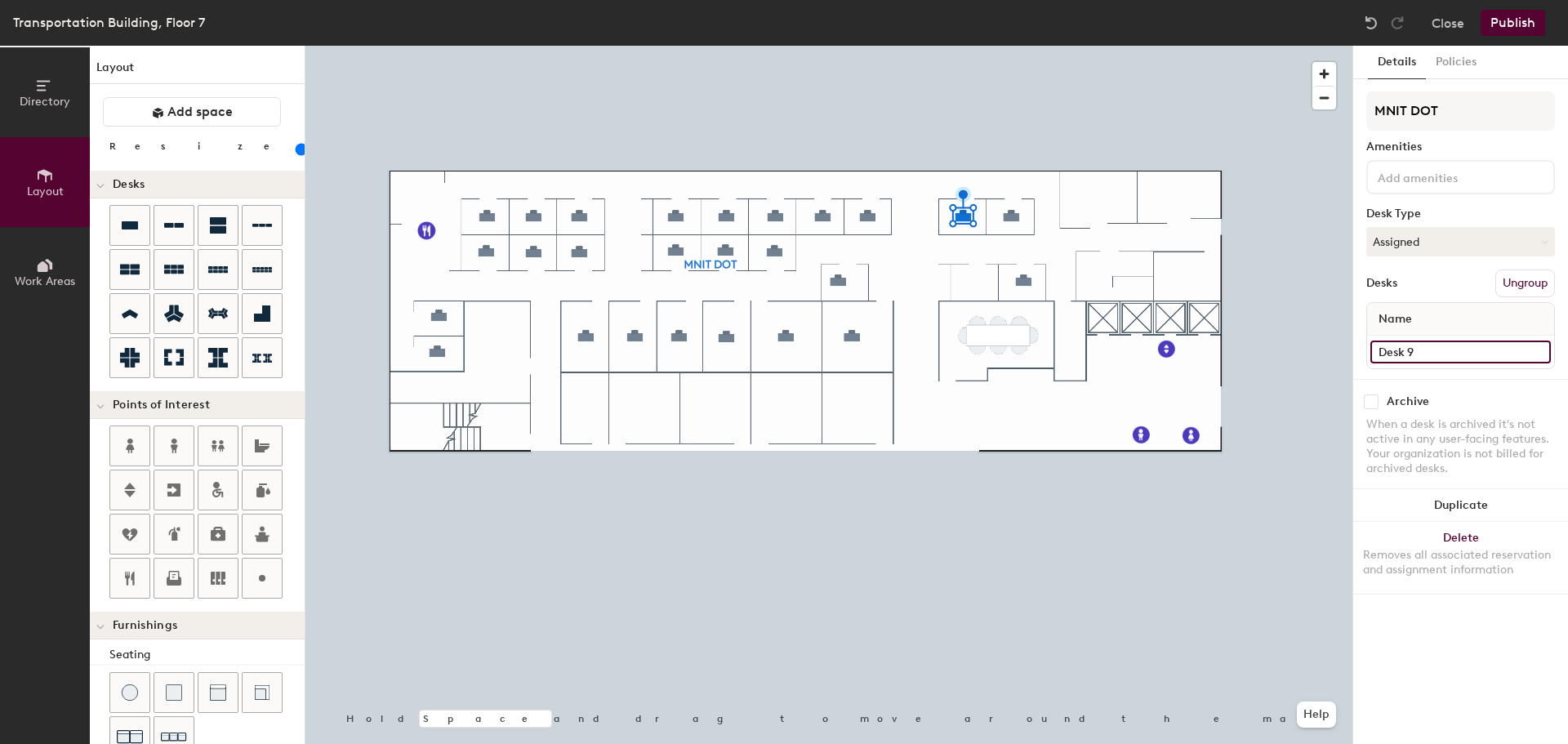
click at [1444, 346] on input "Desk 9" at bounding box center [1459, 352] width 180 height 23
type input "7-11"
click at [1418, 352] on input "Desk 10" at bounding box center [1459, 352] width 180 height 23
type input "7-12"
click at [1420, 346] on input "Desk 11" at bounding box center [1459, 352] width 180 height 23
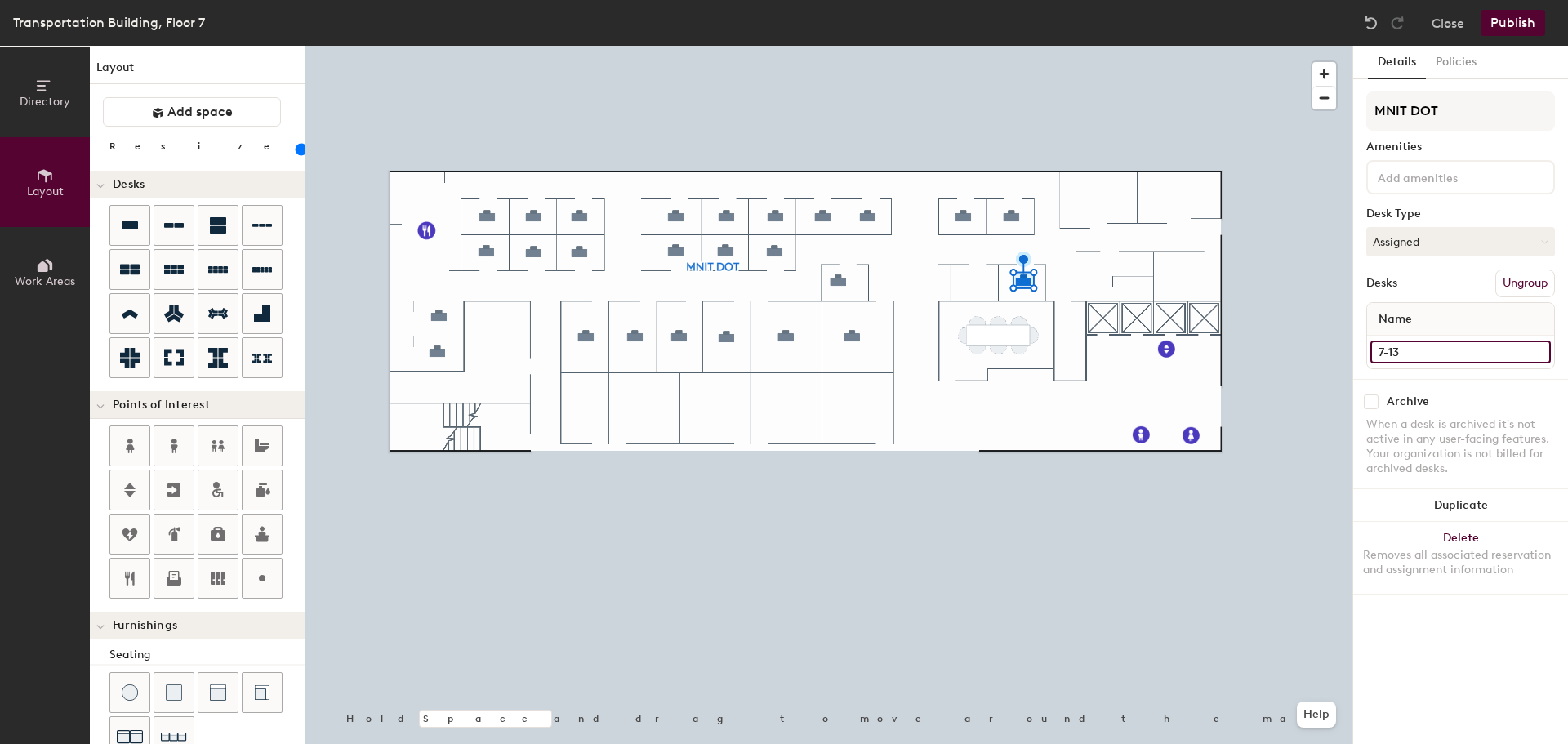
type input "7-13"
click at [1410, 345] on input "Desk 13" at bounding box center [1459, 352] width 180 height 23
type input "7-15"
click at [1407, 350] on input "Desk 17" at bounding box center [1459, 352] width 180 height 23
type input "7-16"
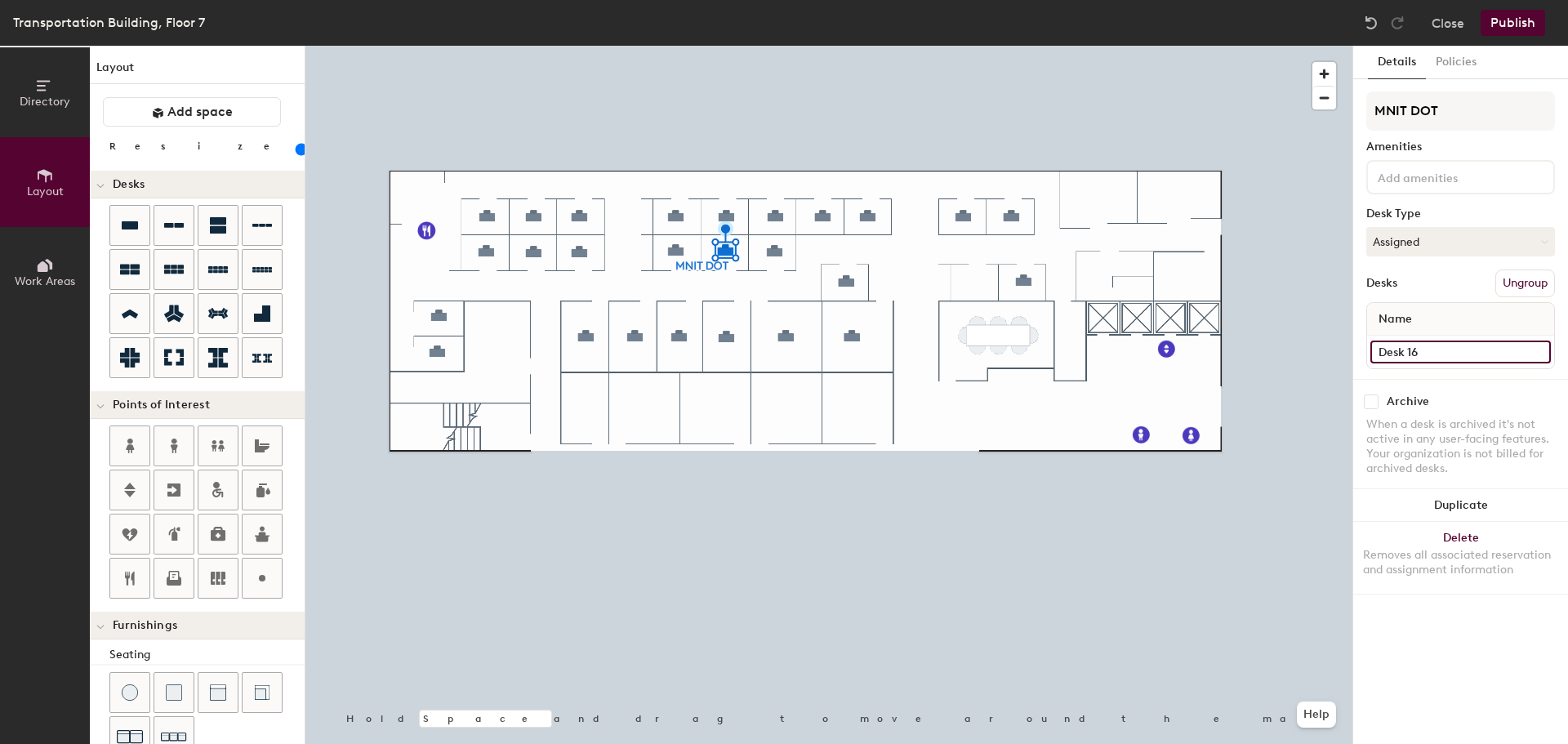
click at [1414, 345] on input "Desk 16" at bounding box center [1459, 352] width 180 height 23
type input "7-17"
click at [1393, 353] on input "Desk 20" at bounding box center [1459, 352] width 180 height 23
type input "7-18"
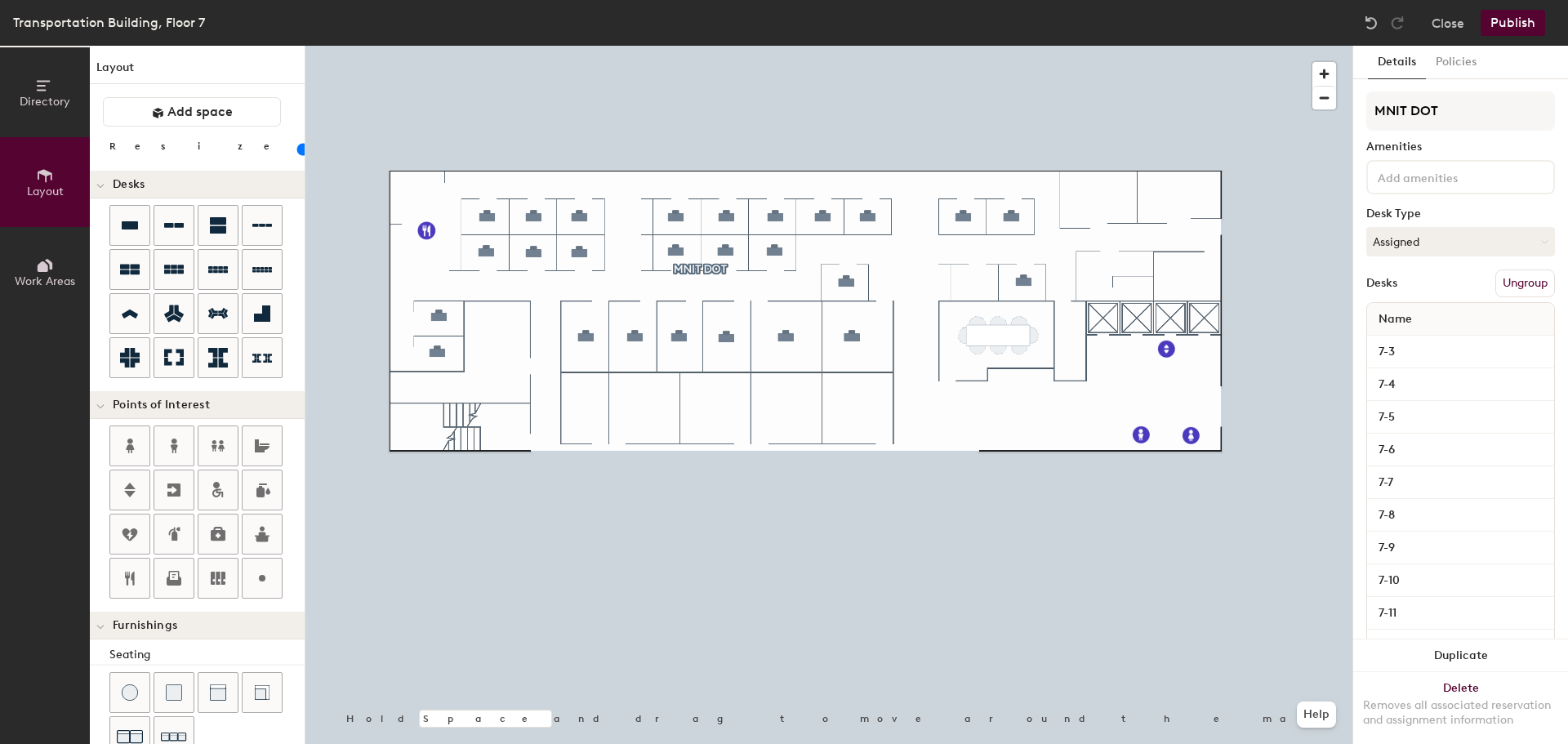
type input "100"
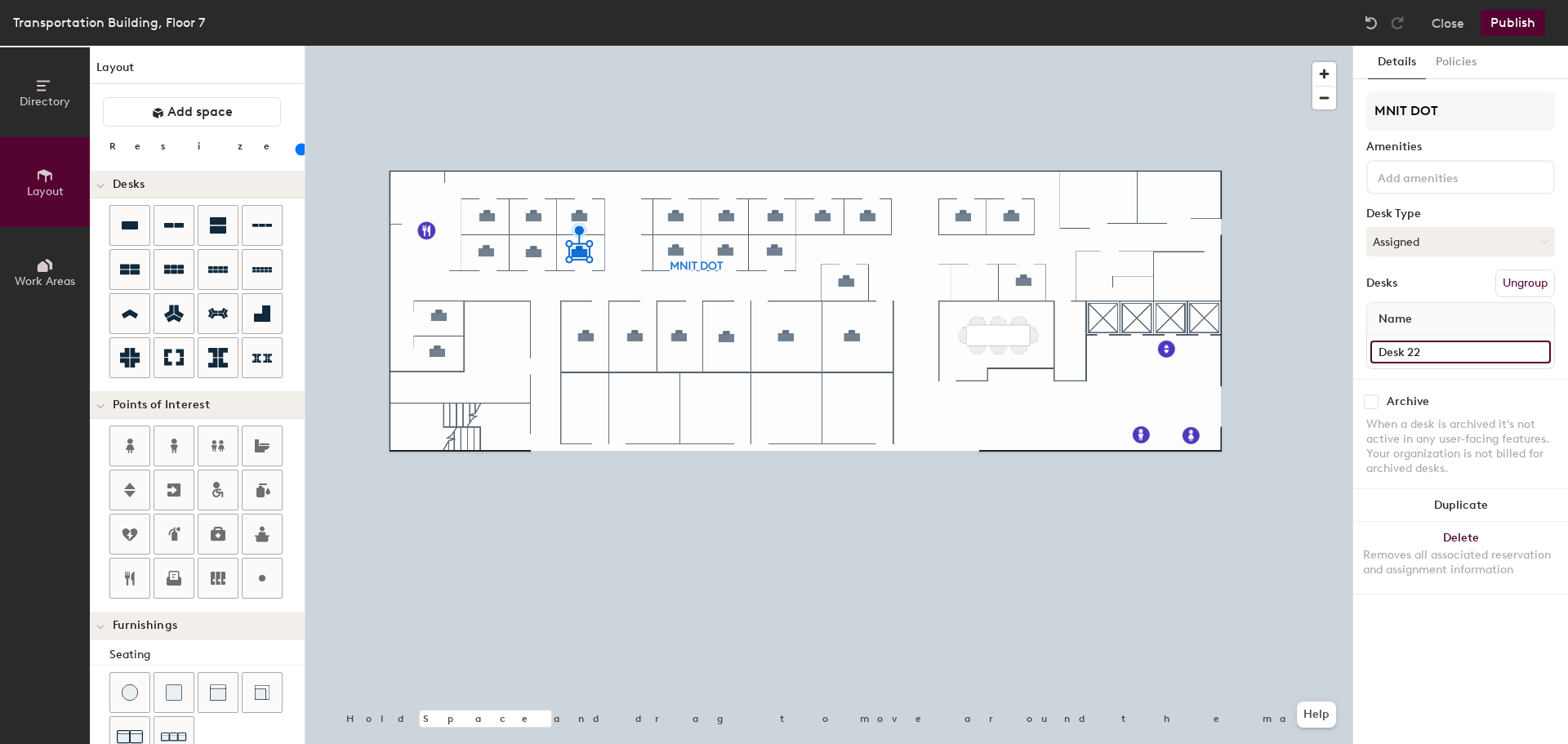
click at [1399, 358] on input "Desk 22" at bounding box center [1459, 352] width 180 height 23
type input "7-19"
click at [1390, 352] on input "Desk 26" at bounding box center [1459, 352] width 180 height 23
type input "7-20"
click at [1399, 351] on input "Desk 25" at bounding box center [1459, 352] width 180 height 23
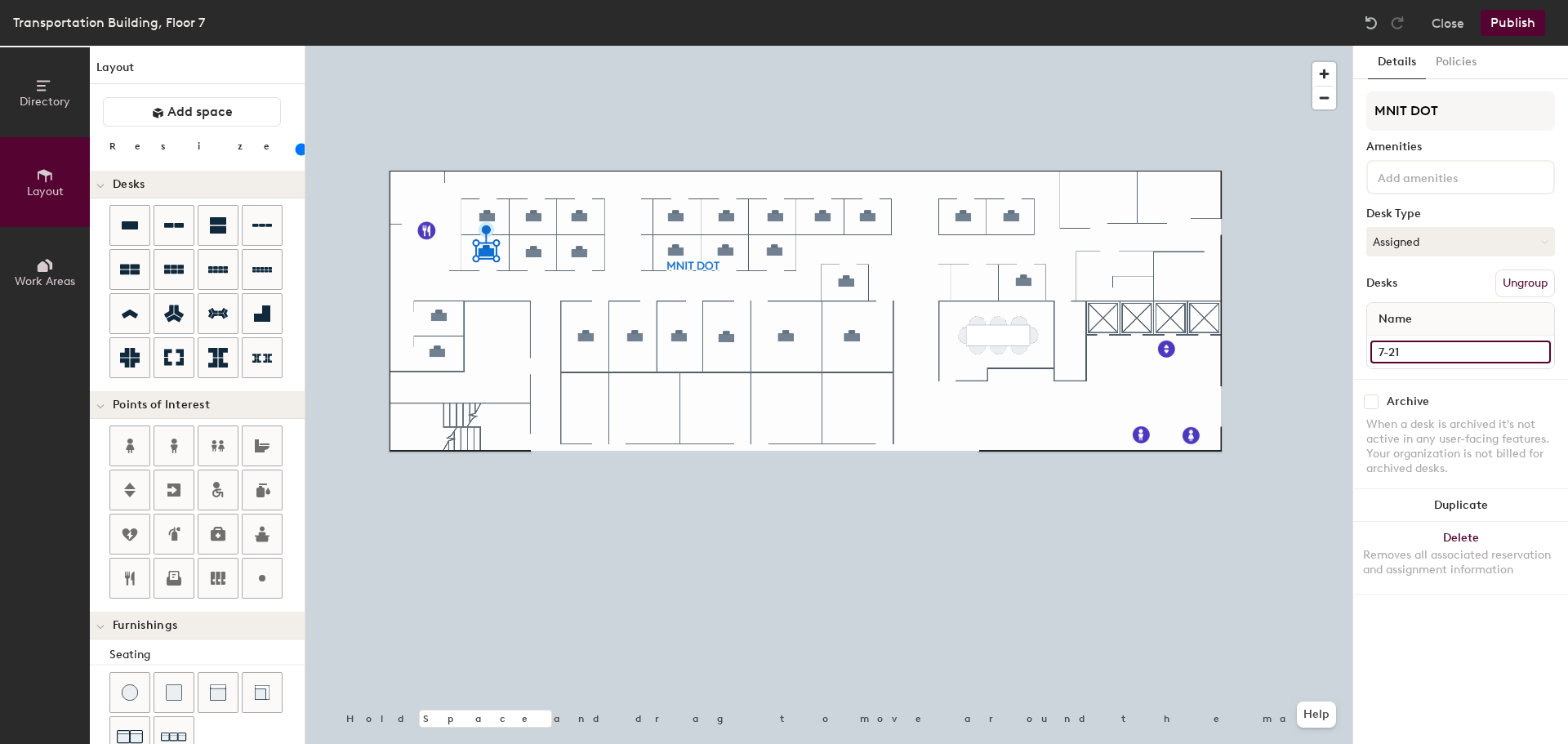
type input "7-21"
click at [1391, 351] on input "Desk 21" at bounding box center [1459, 352] width 180 height 23
type input "Office 7-E"
click at [629, 46] on div at bounding box center [828, 46] width 1046 height 0
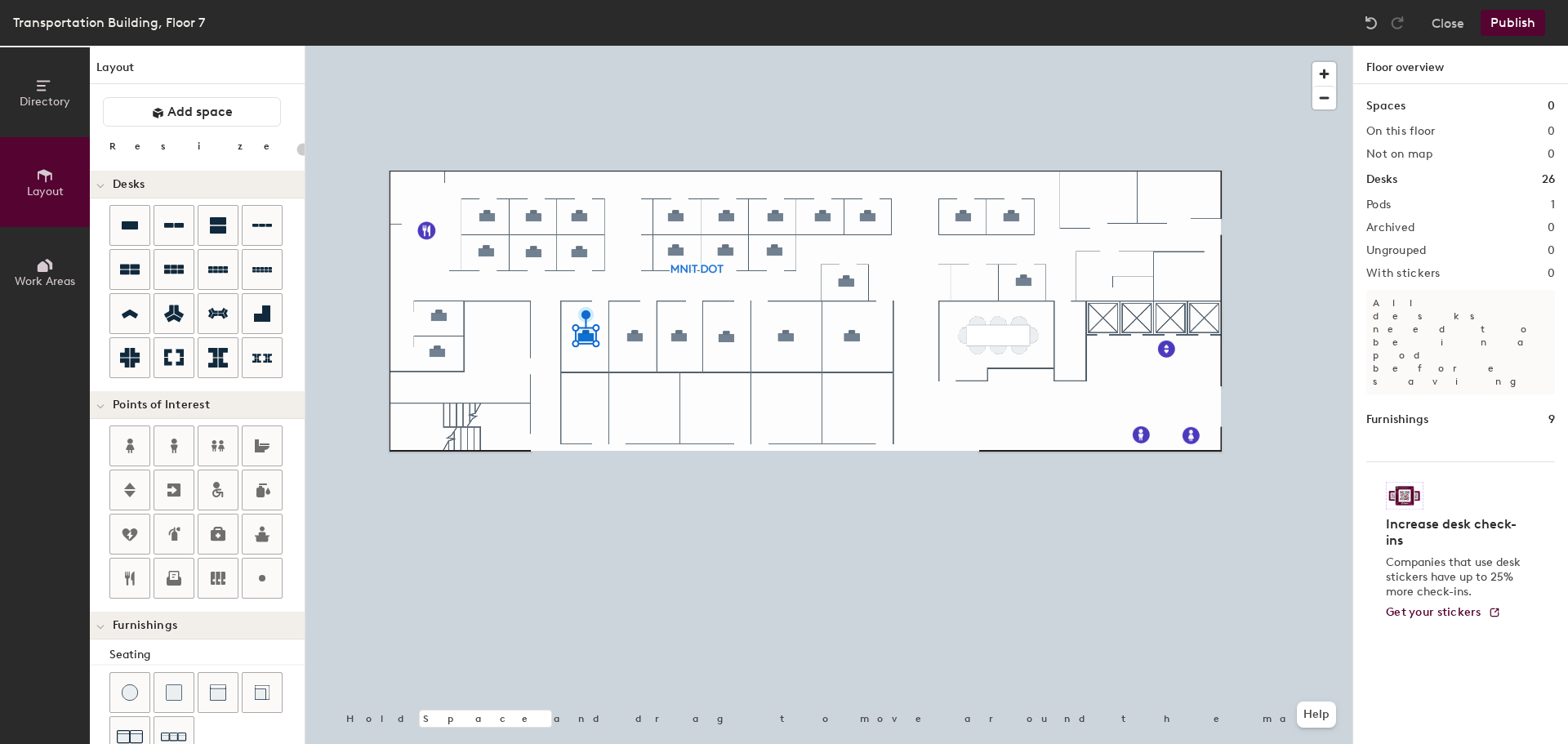
type input "100"
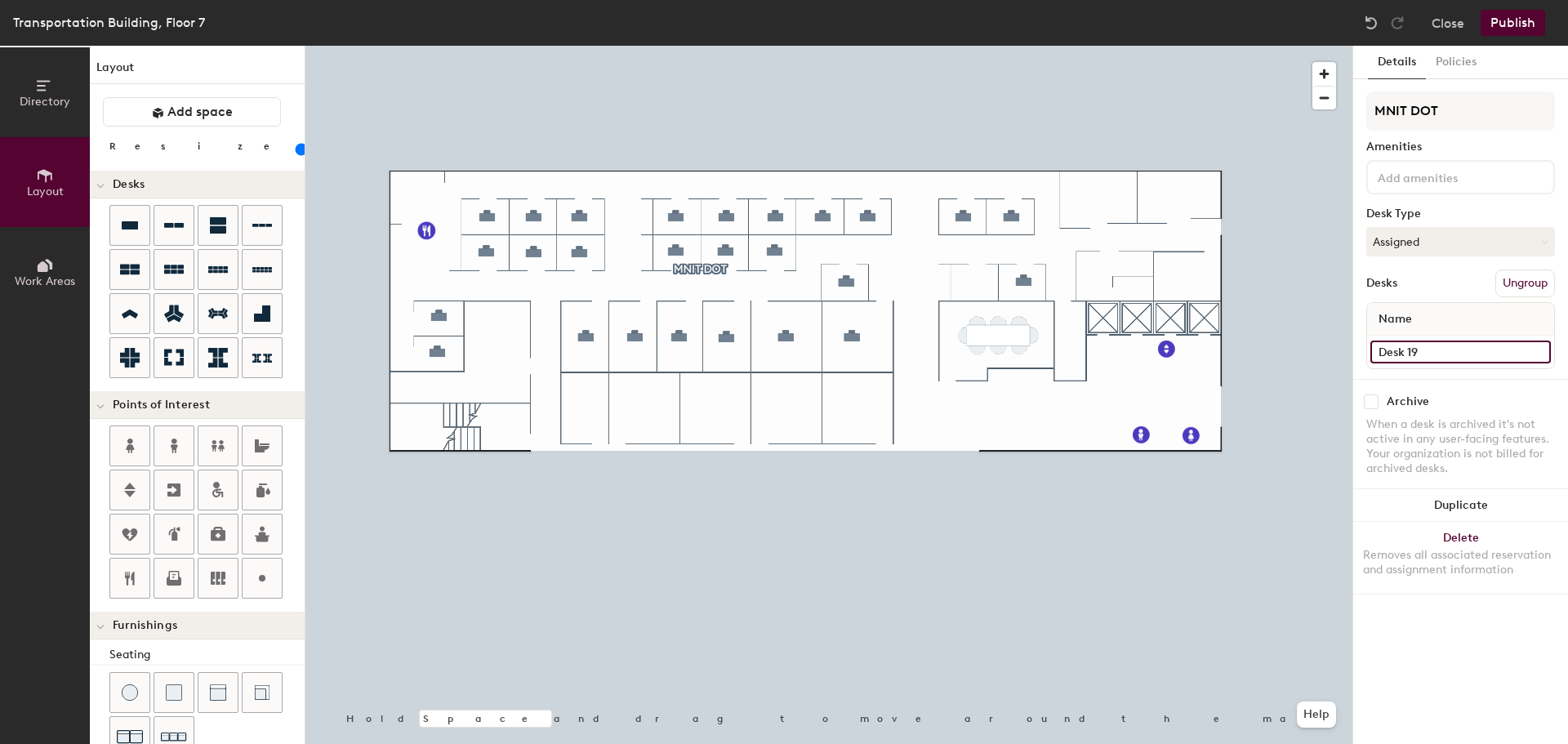
click at [1435, 349] on input "Desk 19" at bounding box center [1459, 352] width 180 height 23
paste input "Office 7-E"
type input "Office 7-D"
click at [672, 46] on div at bounding box center [828, 46] width 1046 height 0
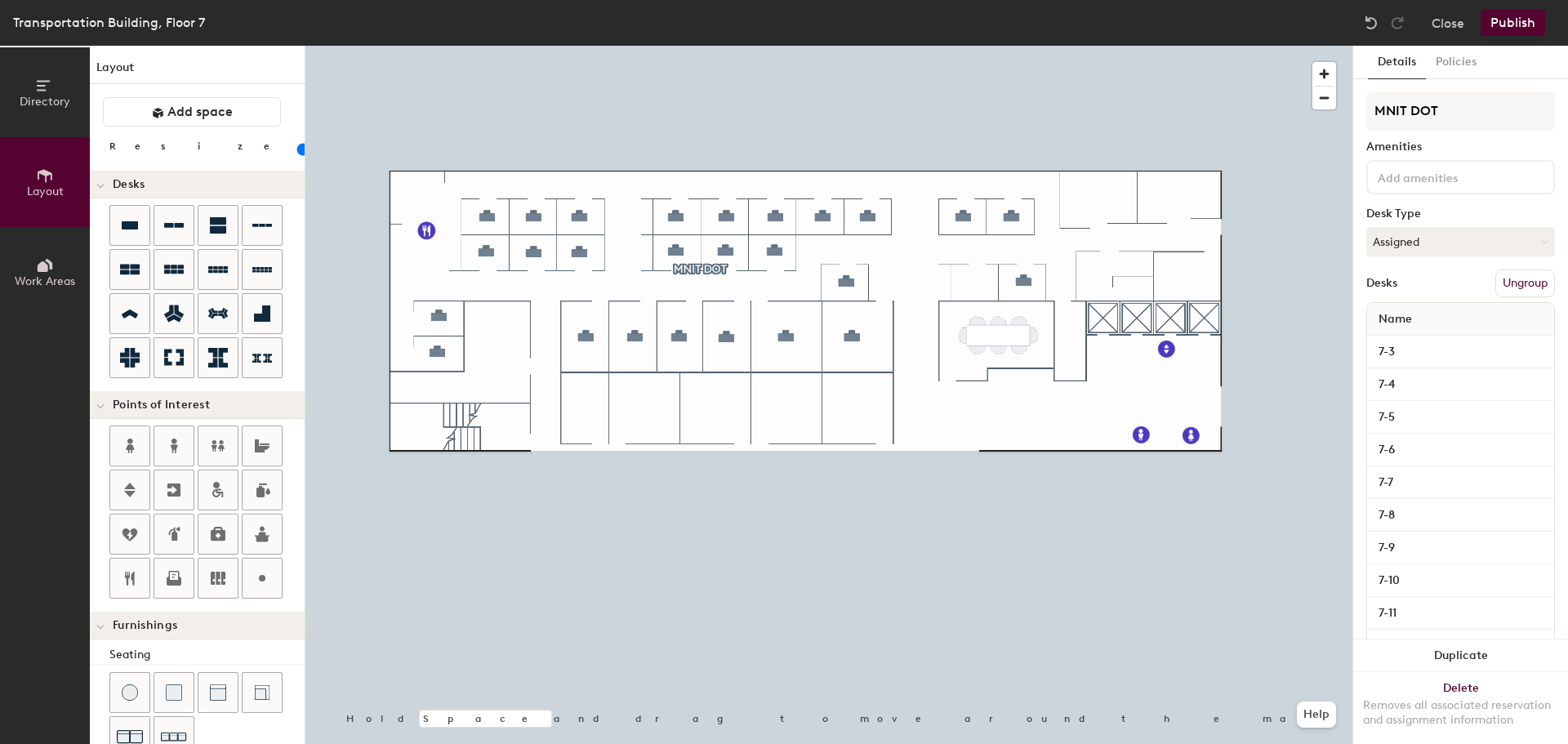
type input "100"
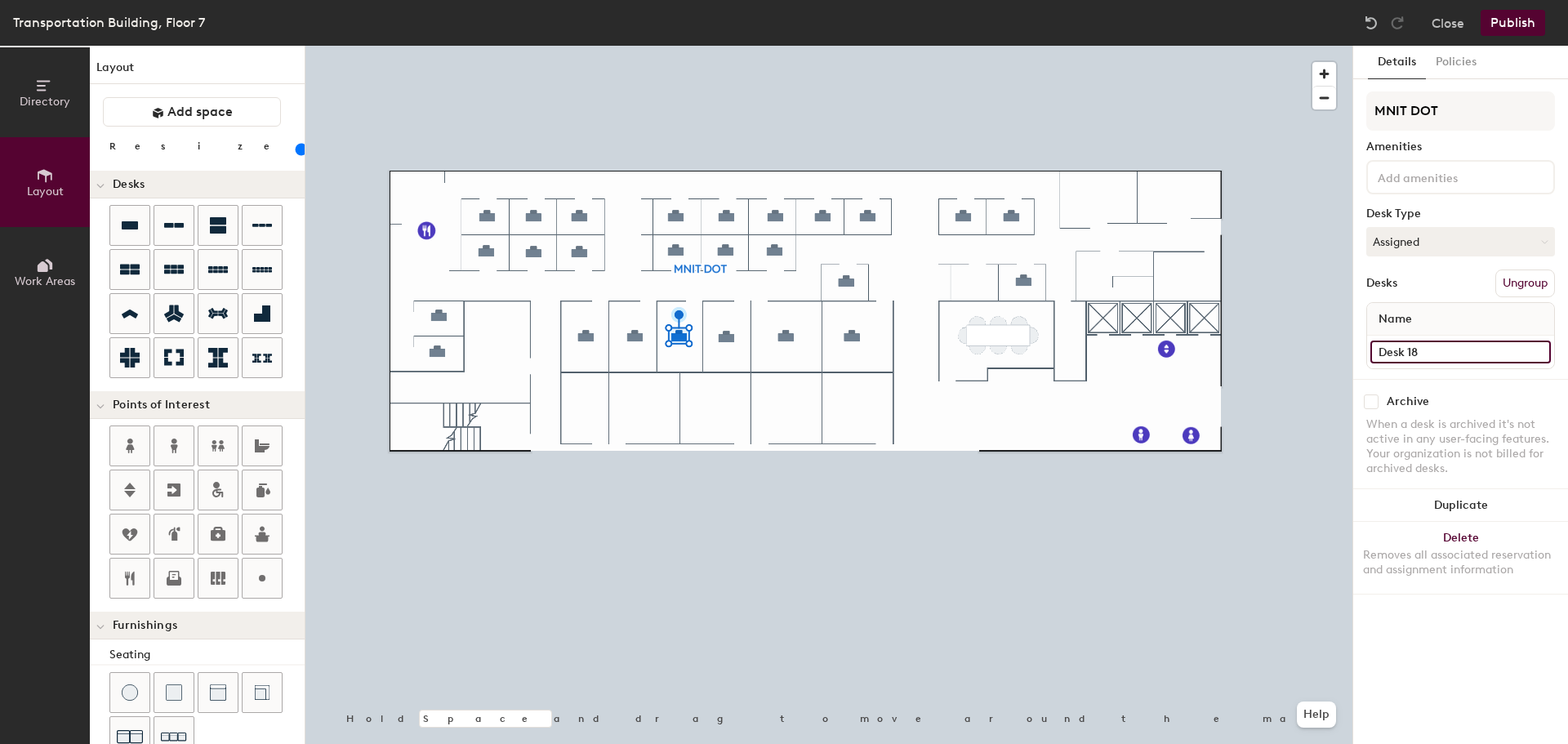
click at [1450, 347] on input "Desk 18" at bounding box center [1459, 352] width 180 height 23
paste input "Office 7-E"
type input "Office 7-C"
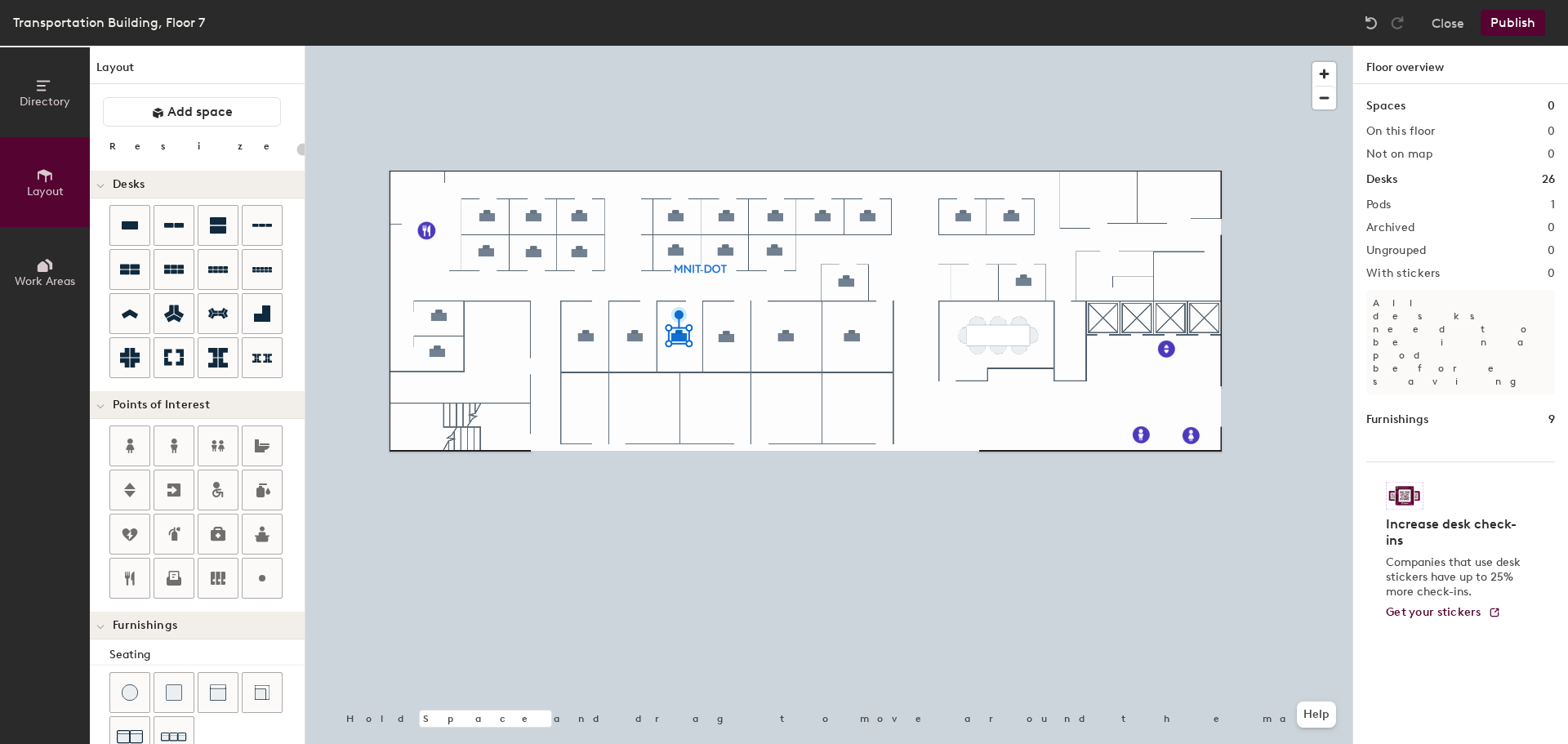
type input "100"
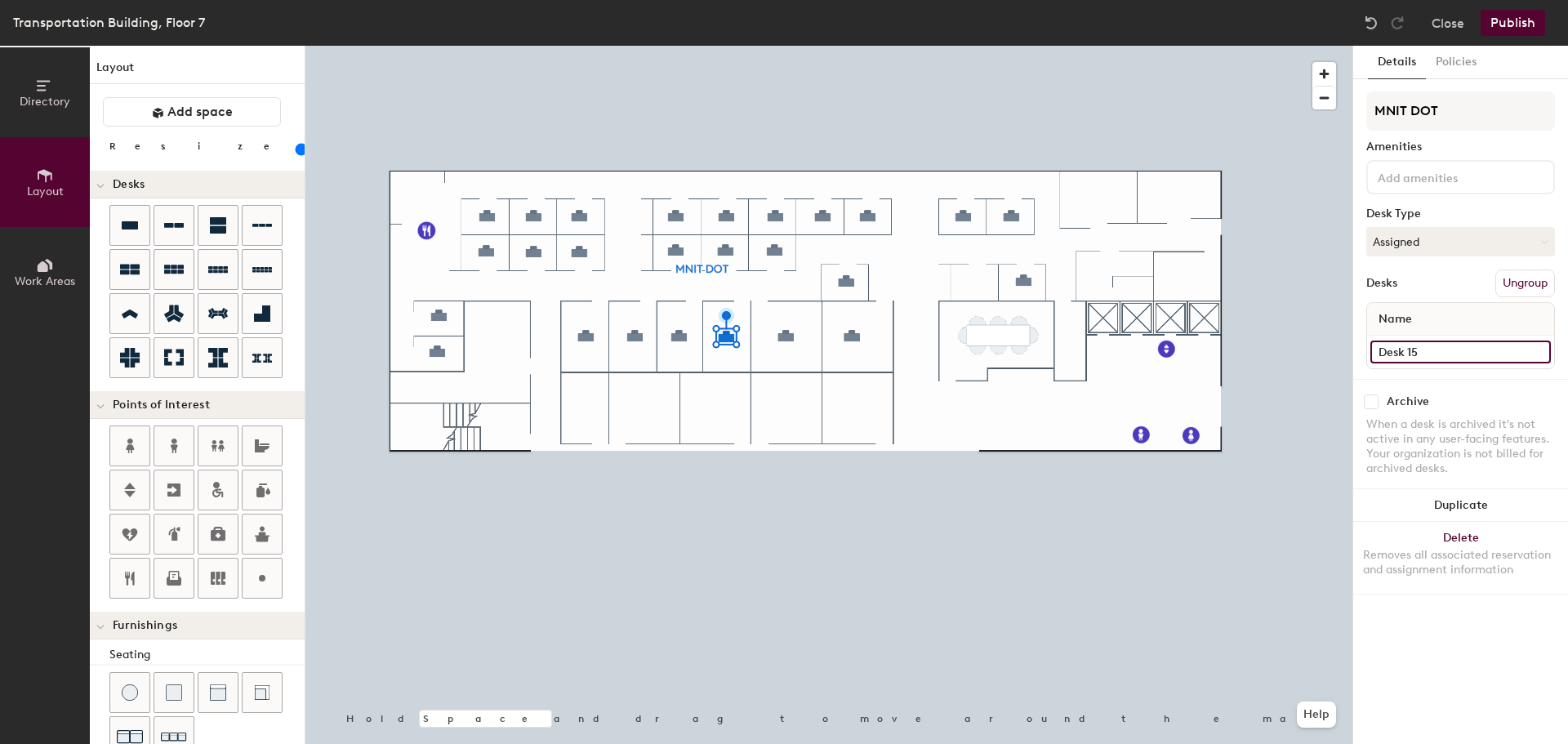
click at [1414, 356] on input "Desk 15" at bounding box center [1459, 352] width 180 height 23
paste input "Office 7-E"
type input "Office 7-B"
click at [794, 46] on div at bounding box center [828, 46] width 1046 height 0
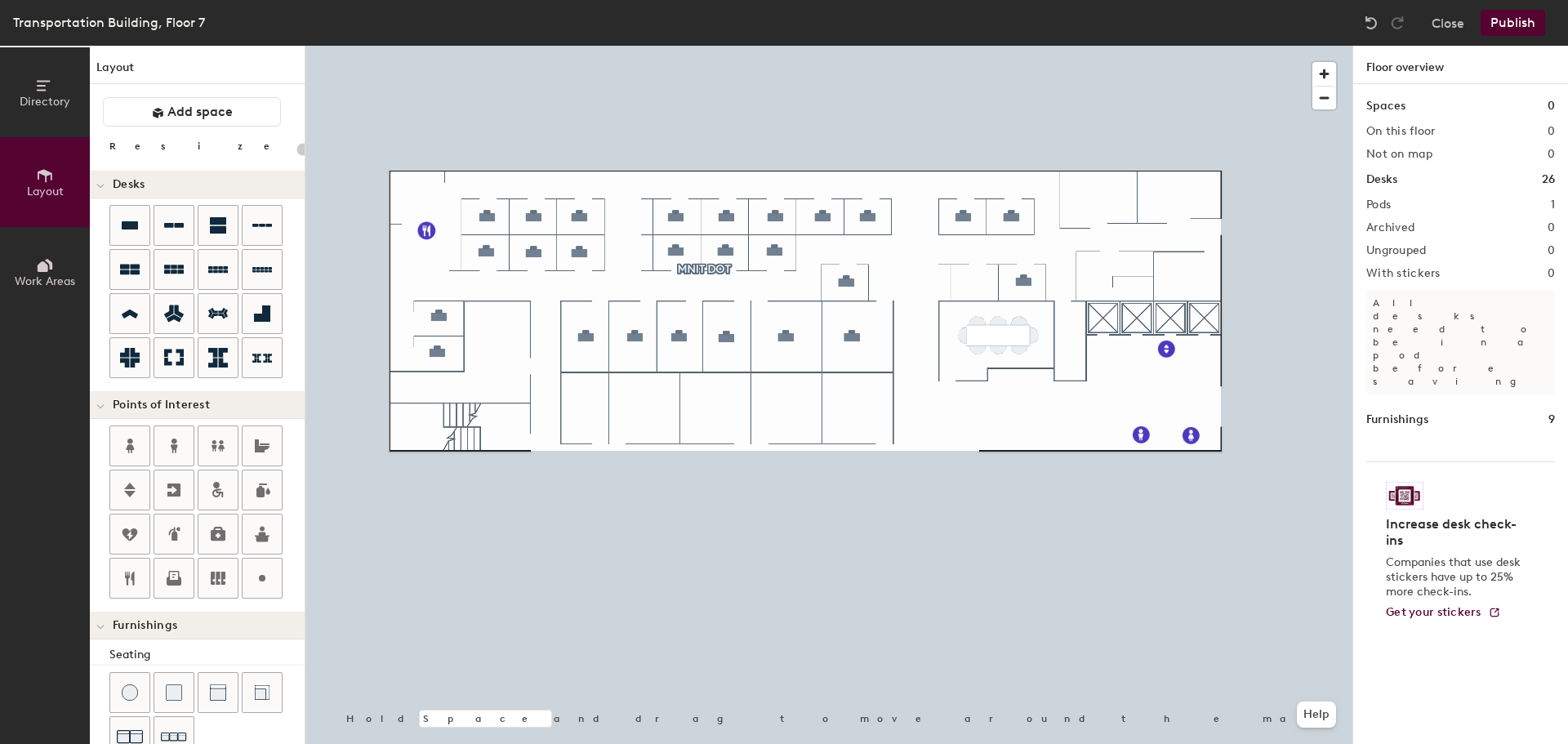
type input "100"
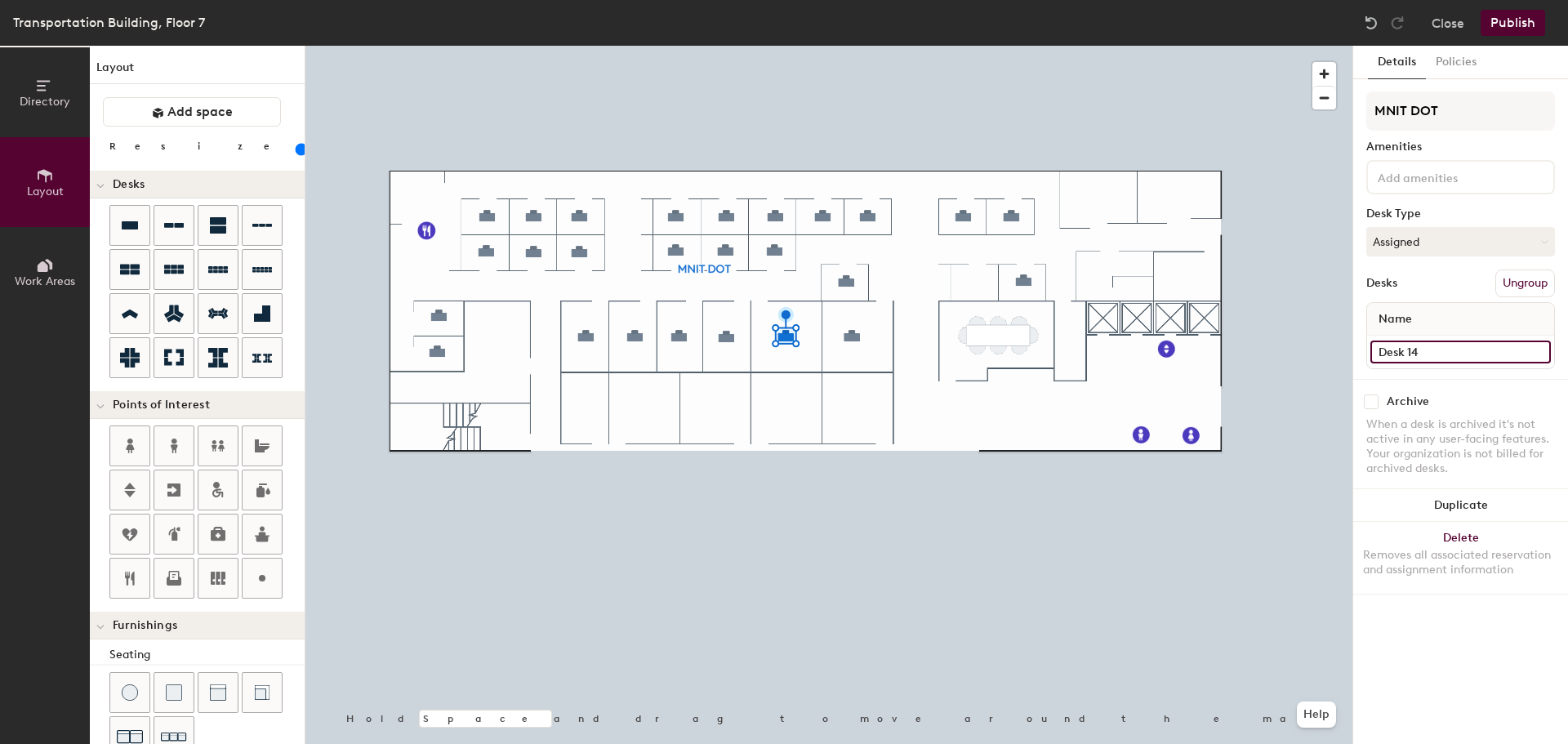
click at [1446, 347] on input "Desk 14" at bounding box center [1459, 352] width 180 height 23
paste input "Office 7-E"
type input "Office 7-A"
click at [1434, 344] on input "Desk 12" at bounding box center [1459, 352] width 180 height 23
paste input "Office 7-E"
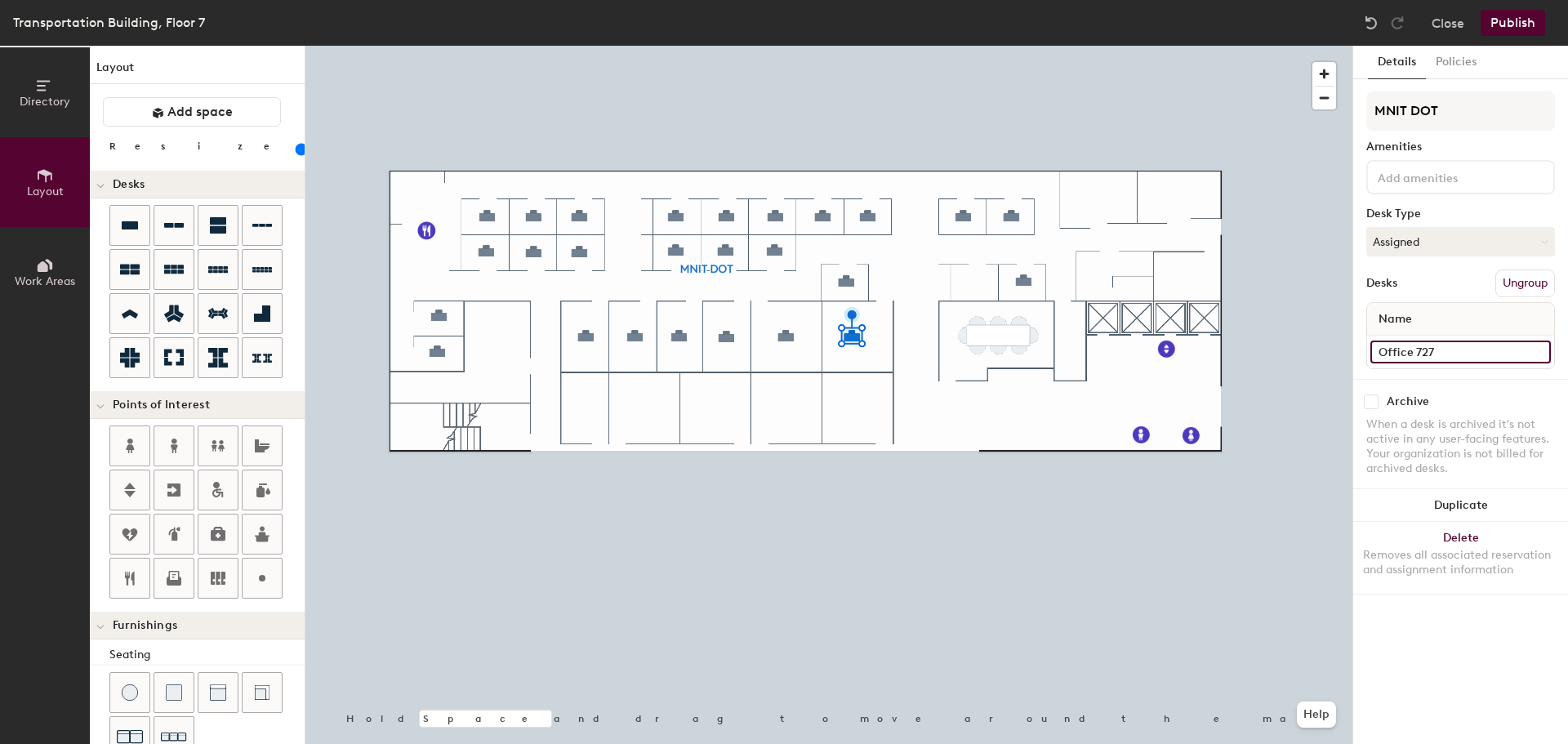
type input "Office 727"
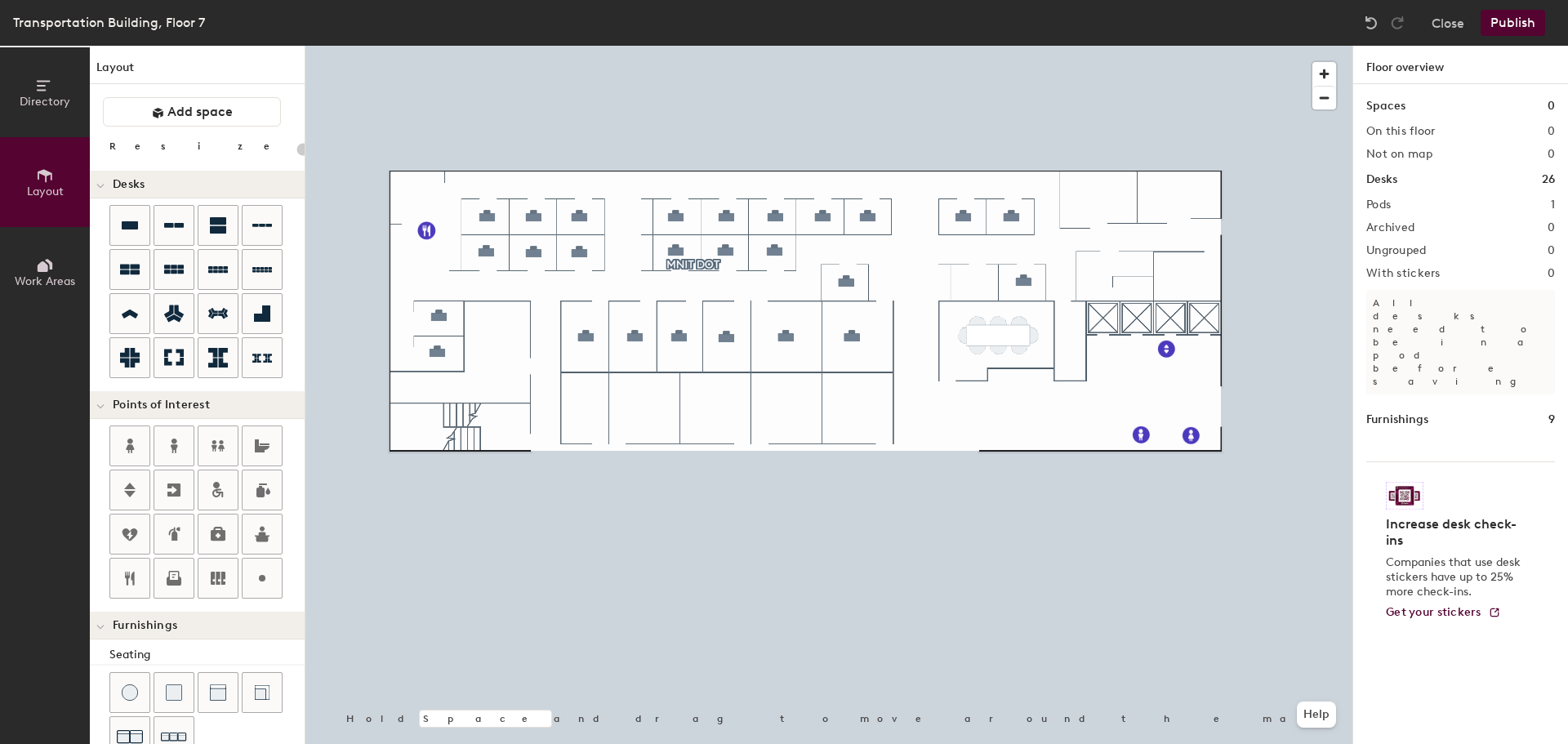
click at [1495, 27] on button "Publish" at bounding box center [1512, 23] width 65 height 27
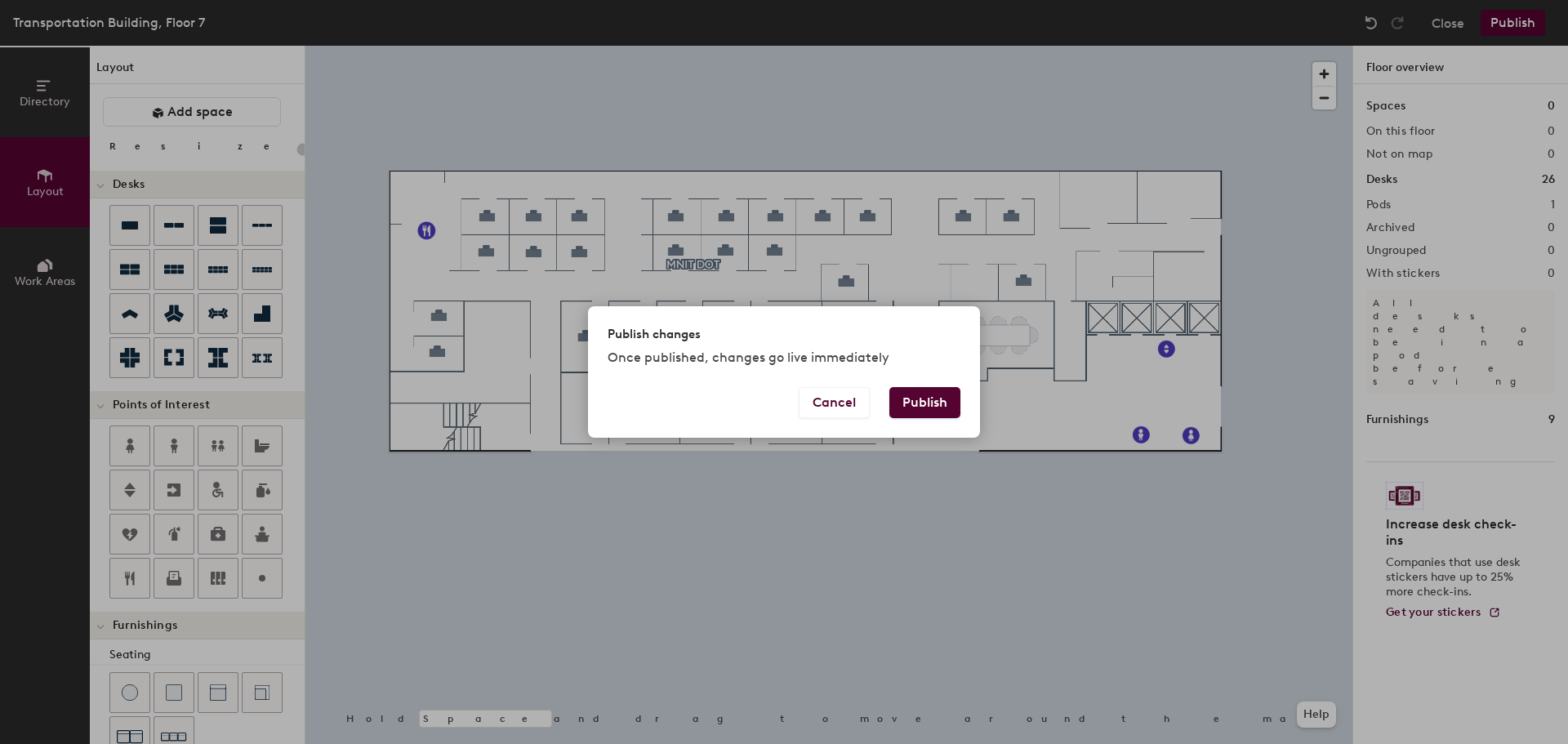
click at [919, 404] on button "Publish" at bounding box center [925, 403] width 71 height 31
type input "20"
